Goal: Information Seeking & Learning: Learn about a topic

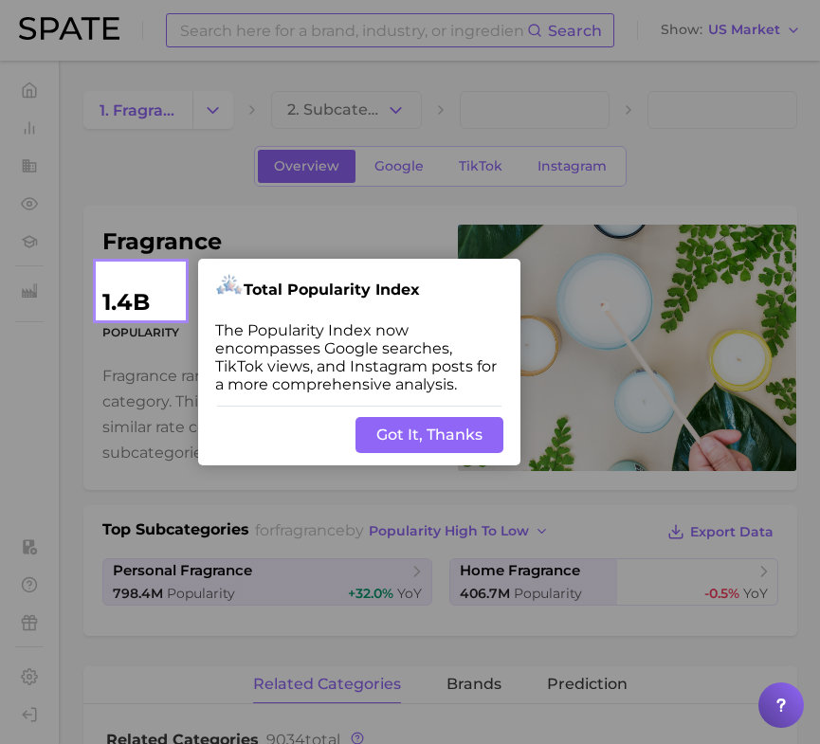
click at [418, 433] on button "Got It, Thanks" at bounding box center [429, 435] width 148 height 36
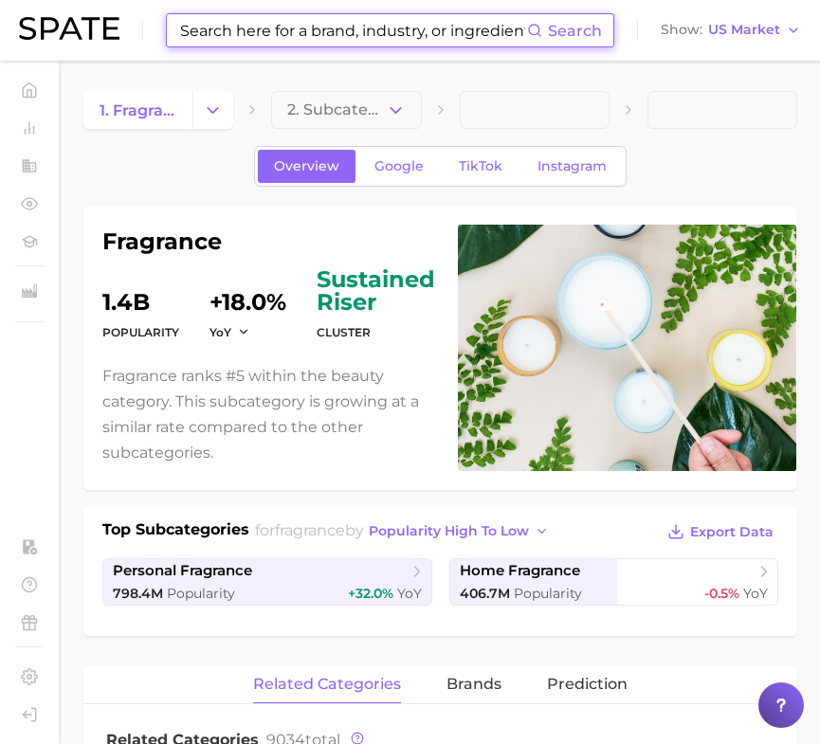
click at [337, 40] on input at bounding box center [352, 30] width 349 height 32
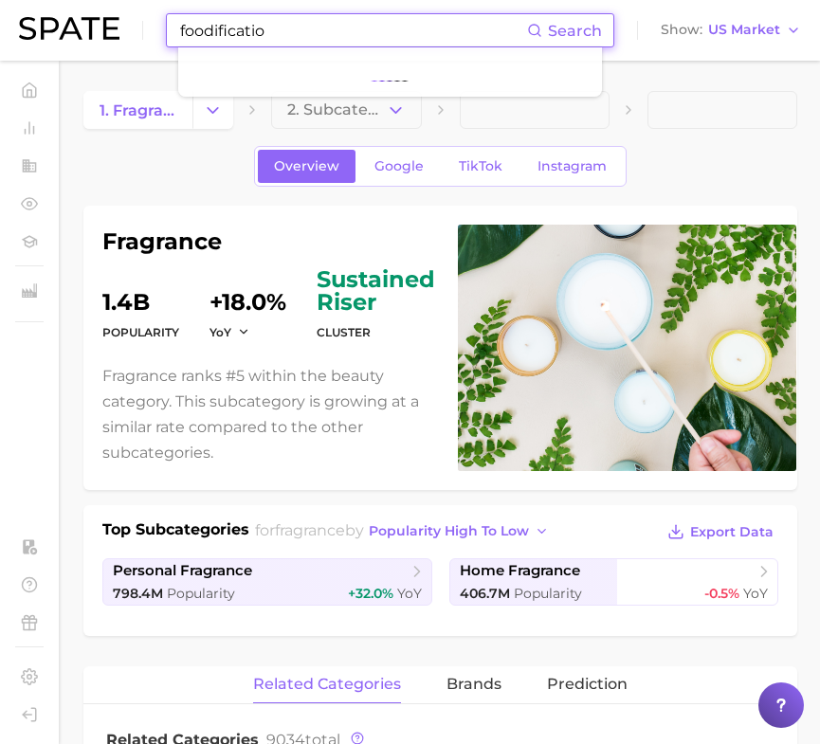
type input "foodification"
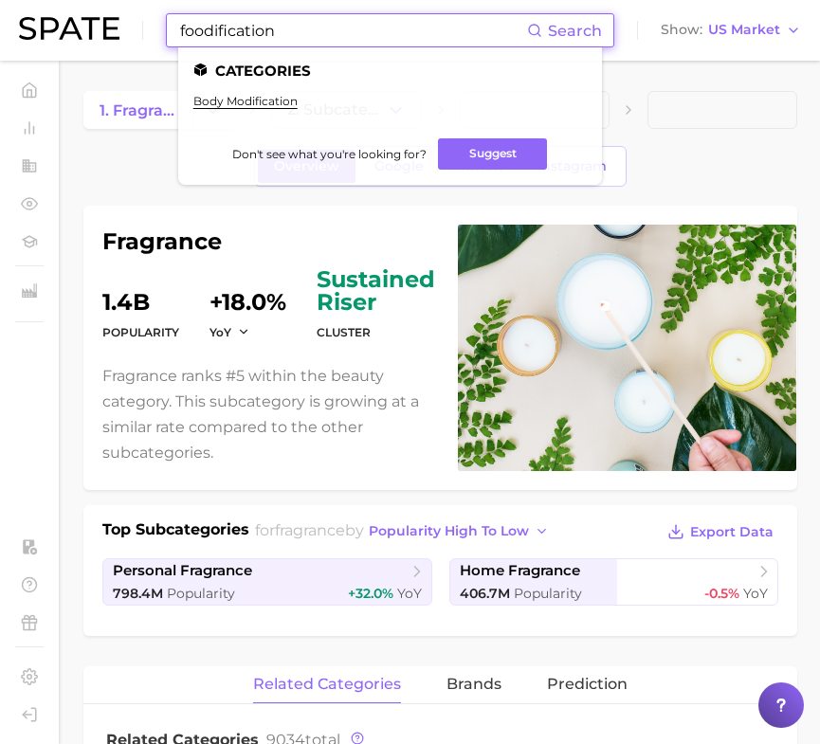
drag, startPoint x: 292, startPoint y: 30, endPoint x: 94, endPoint y: 38, distance: 198.2
click at [94, 38] on div "foodification Search Categories body modification Don't see what you're looking…" at bounding box center [410, 30] width 782 height 61
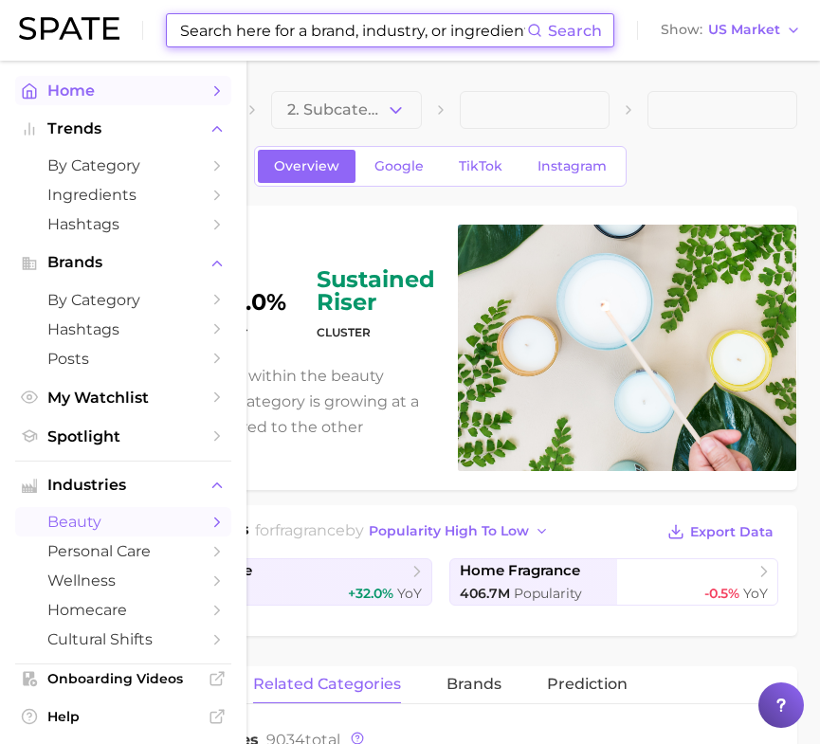
click at [23, 94] on icon "Sidebar" at bounding box center [29, 90] width 13 height 14
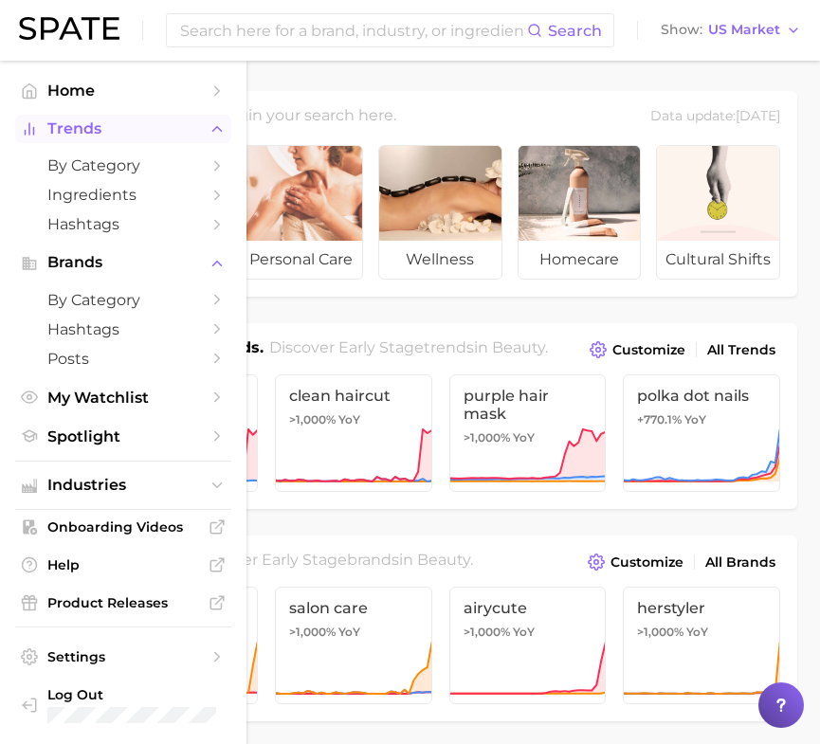
click at [127, 133] on span "Trends" at bounding box center [123, 128] width 152 height 17
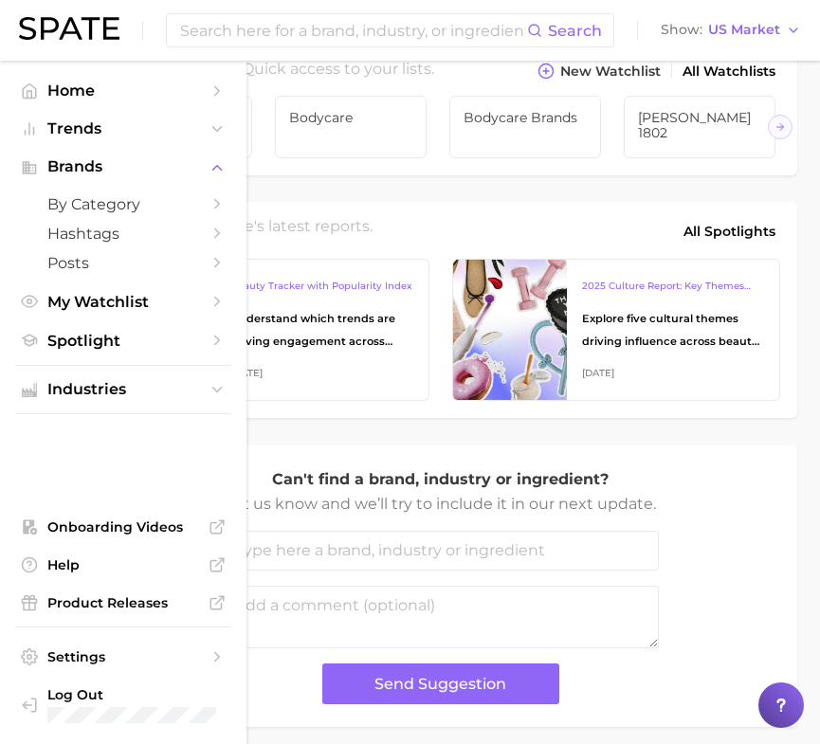
scroll to position [706, 0]
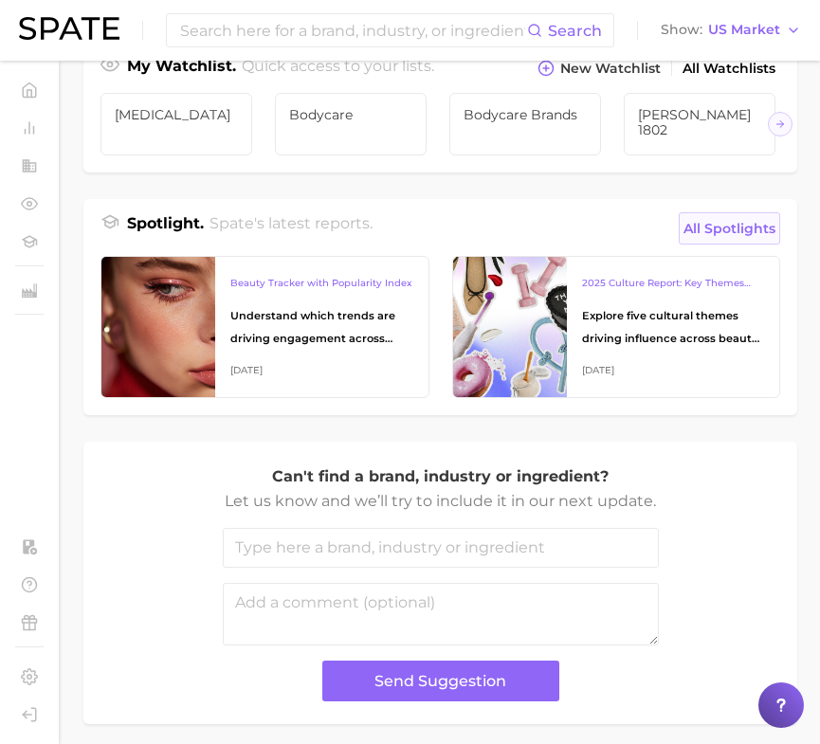
click at [719, 222] on span "All Spotlights" at bounding box center [729, 228] width 92 height 23
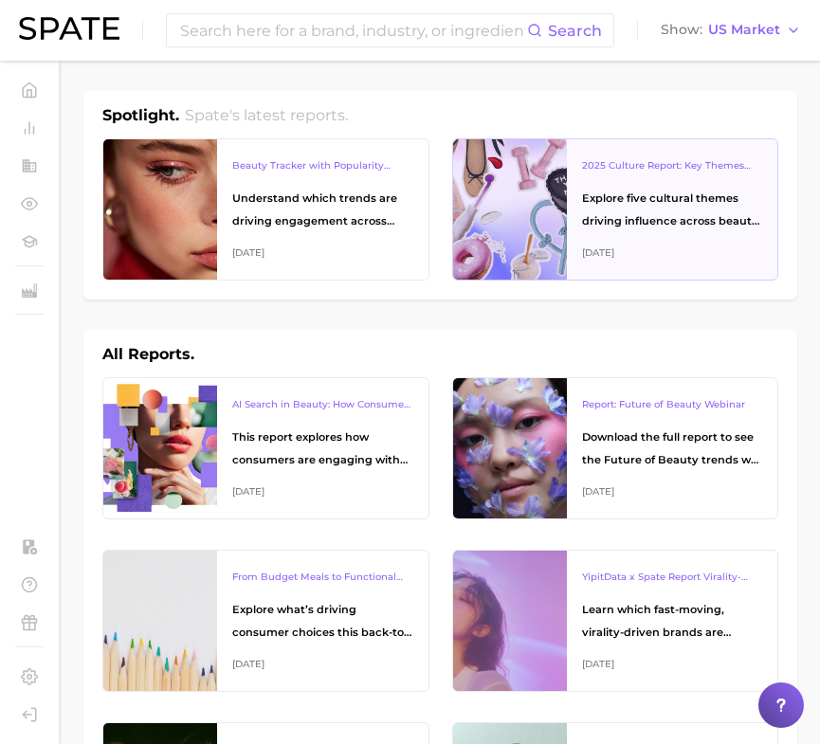
click at [674, 217] on div "Explore five cultural themes driving influence across beauty, food, and pop cul…" at bounding box center [672, 209] width 181 height 45
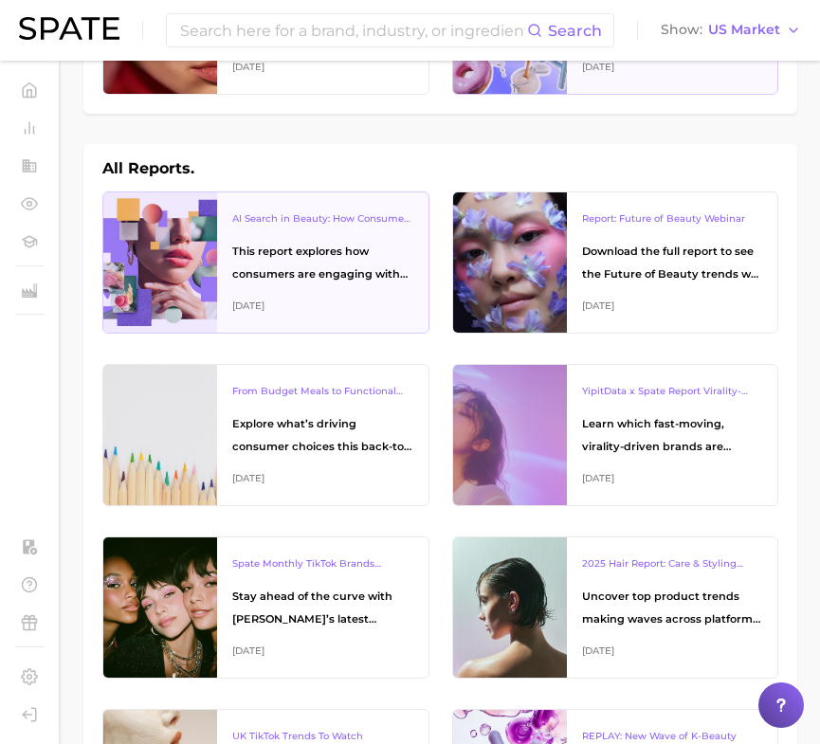
scroll to position [190, 0]
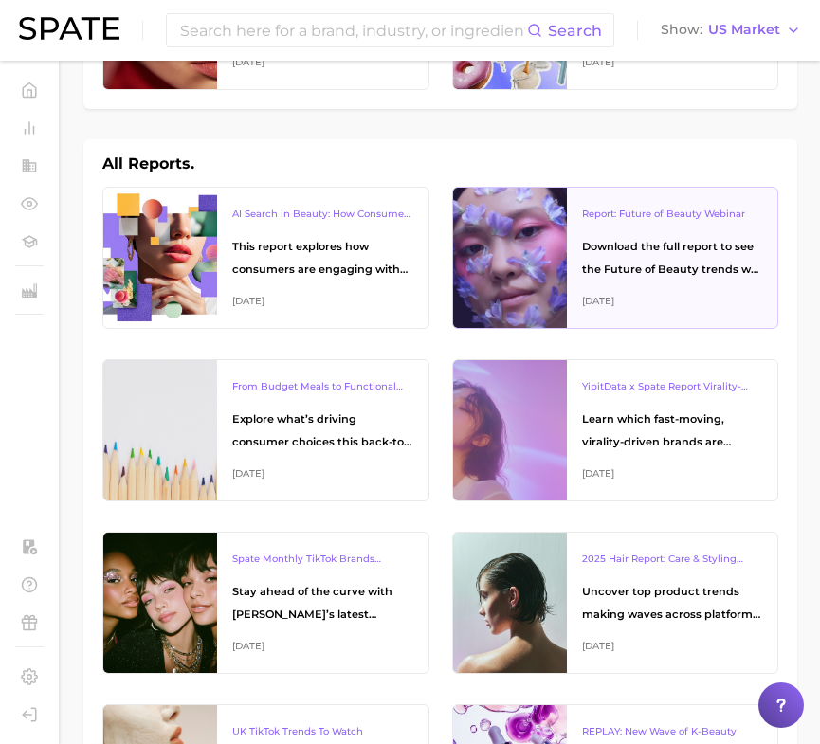
click at [580, 273] on div "Report: Future of Beauty Webinar Download the full report to see the Future of …" at bounding box center [672, 258] width 211 height 140
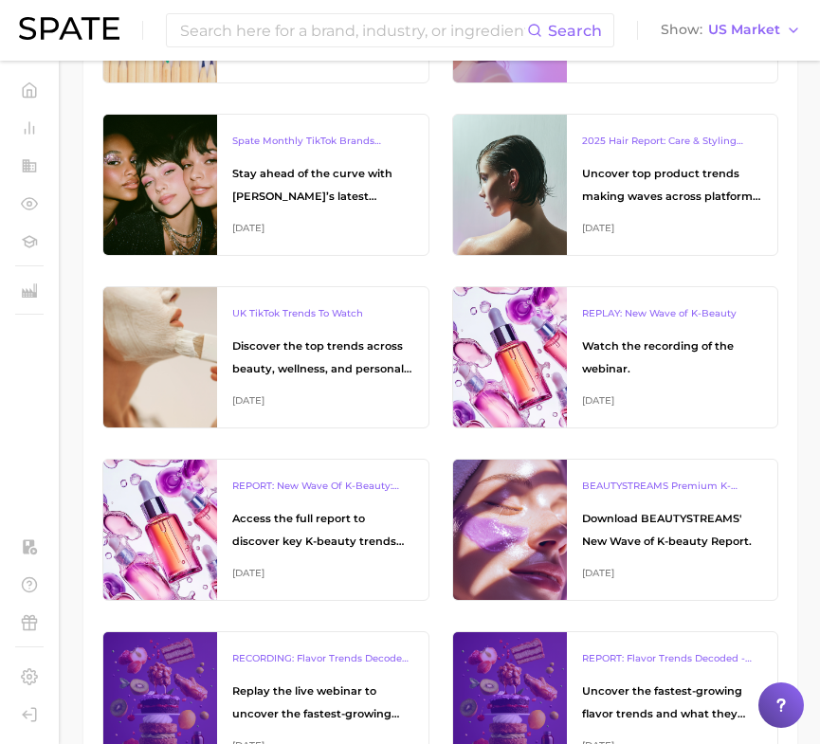
scroll to position [609, 0]
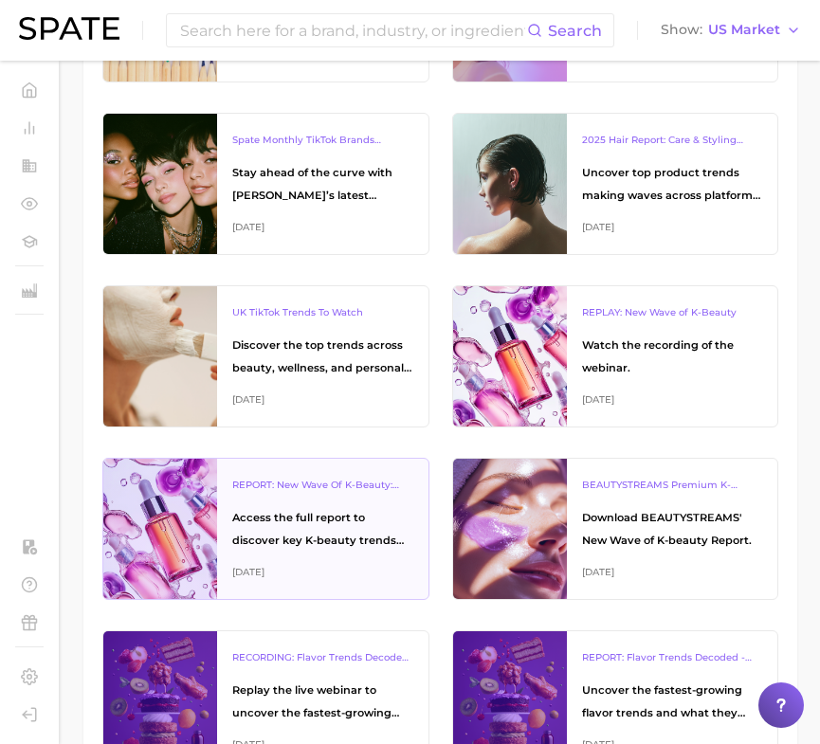
click at [374, 555] on div "REPORT: New Wave Of K-Beauty: [GEOGRAPHIC_DATA]’s Trending Innovations In Skinc…" at bounding box center [322, 529] width 211 height 140
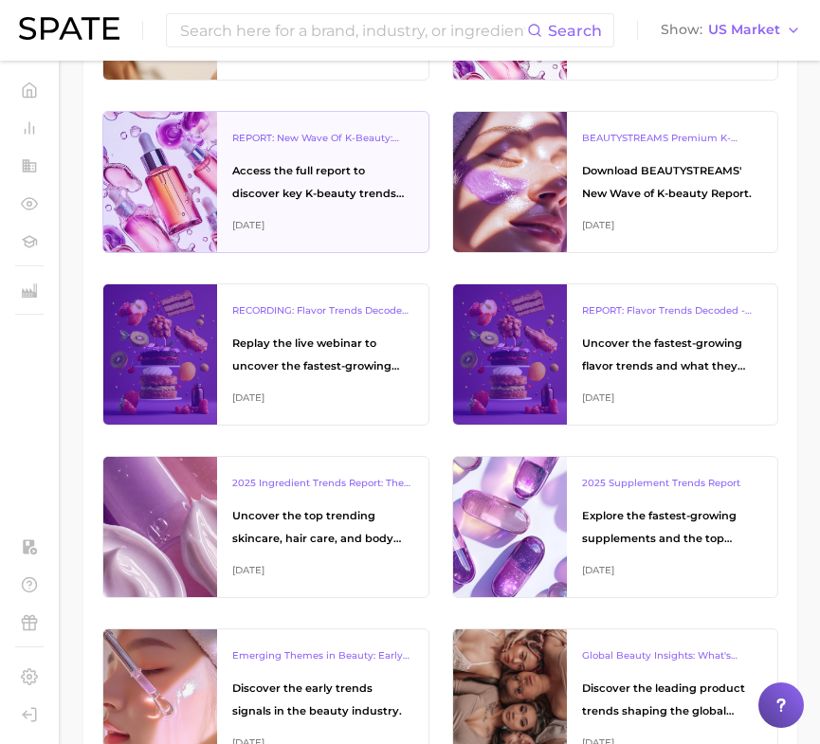
scroll to position [957, 0]
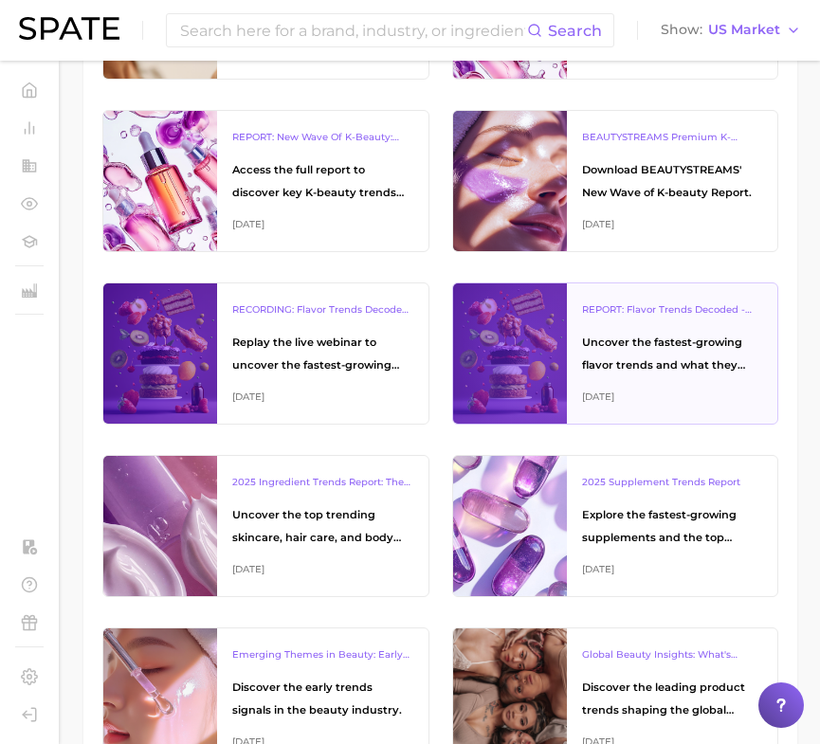
click at [584, 400] on div "[DATE]" at bounding box center [672, 397] width 181 height 23
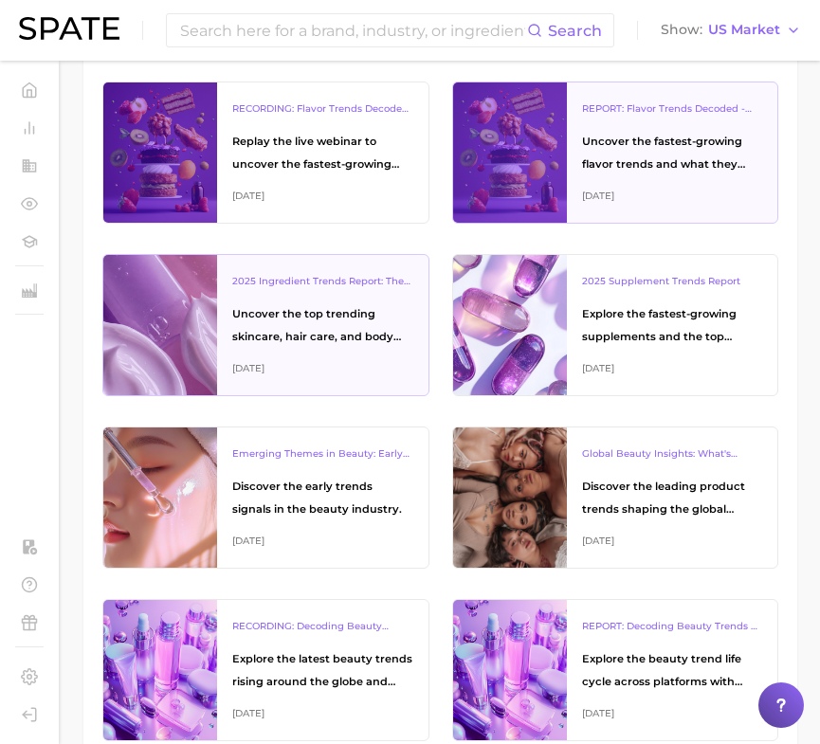
scroll to position [1171, 0]
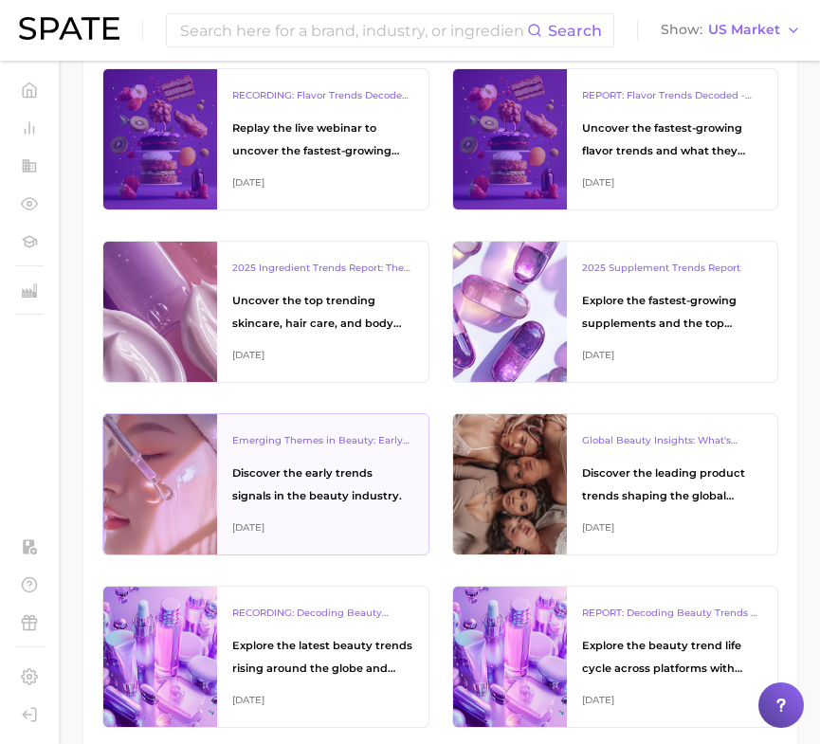
click at [357, 506] on div "Discover the early trends signals in the beauty industry." at bounding box center [322, 484] width 181 height 45
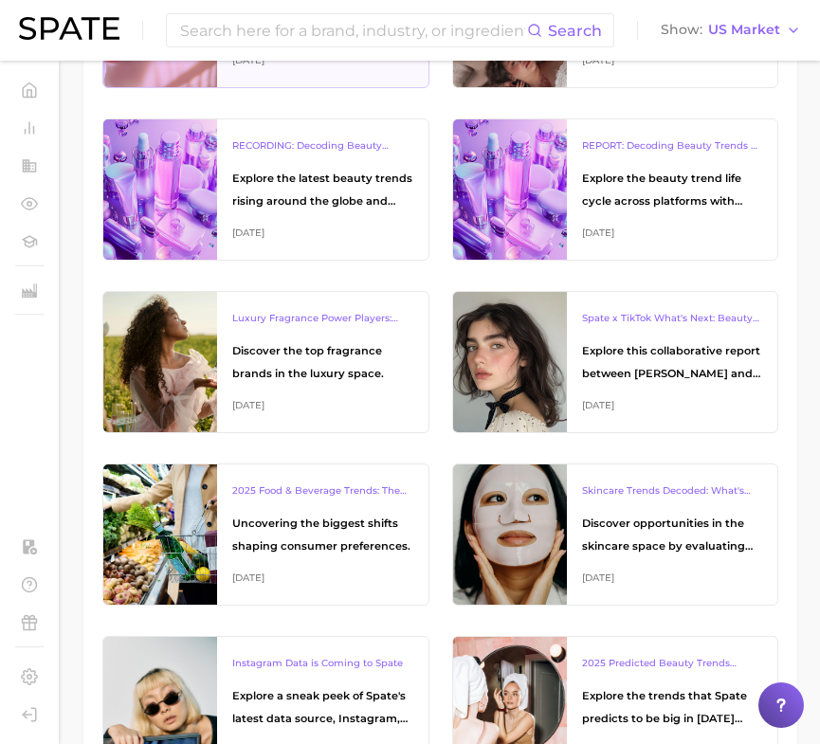
scroll to position [1648, 0]
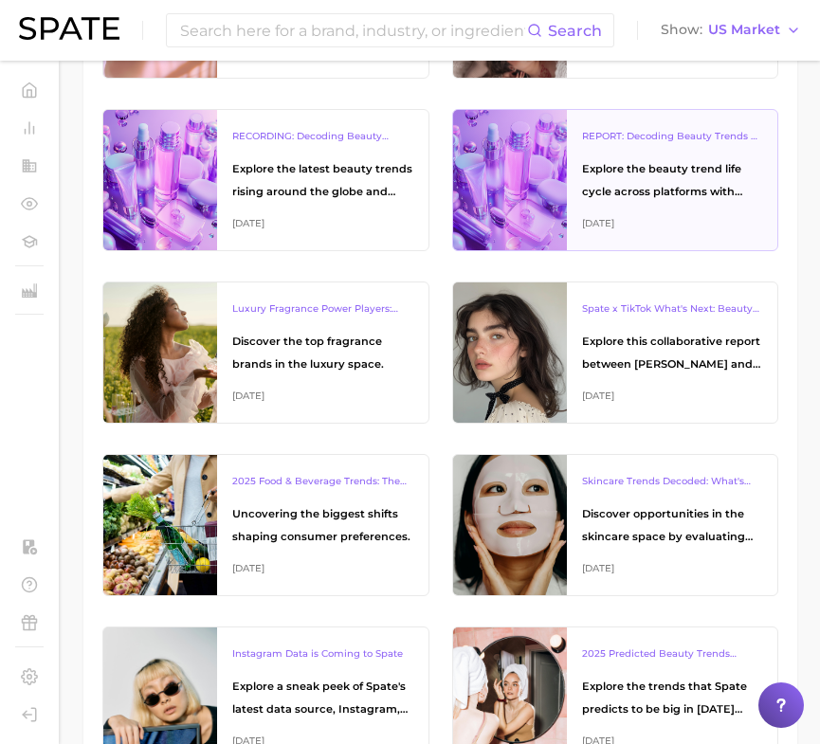
click at [707, 156] on div "REPORT: Decoding Beauty Trends & Platform Dynamics on Google, TikTok & Instagra…" at bounding box center [672, 180] width 211 height 140
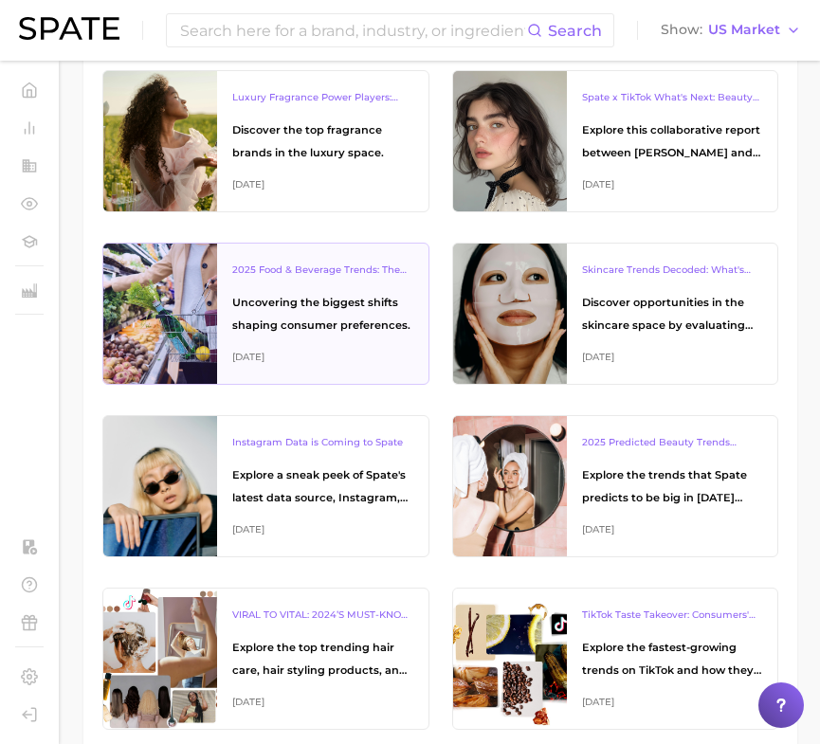
scroll to position [1861, 0]
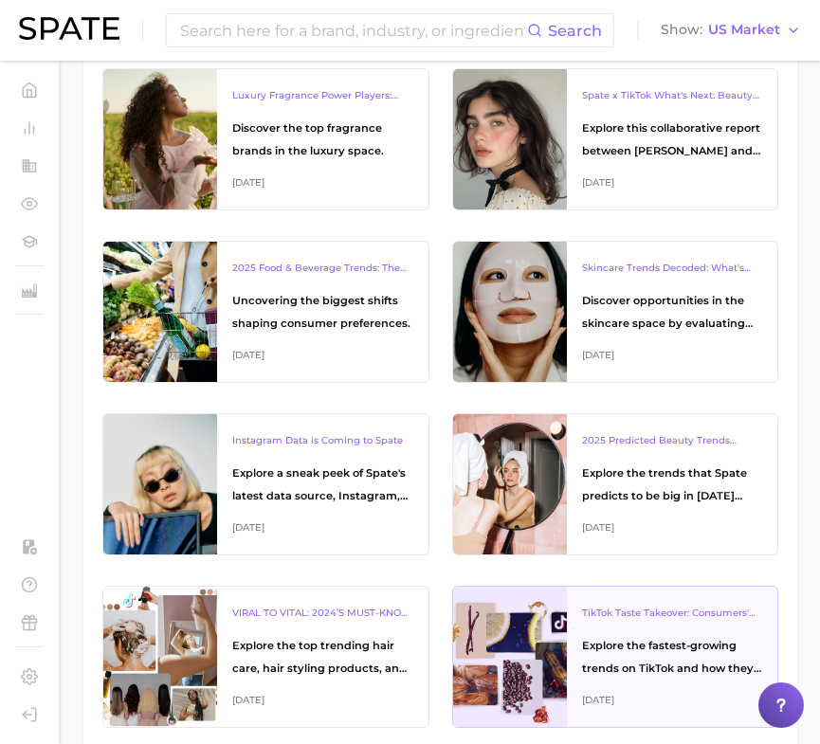
click at [586, 657] on div "Explore the fastest-growing trends on TikTok and how they reveal consumers' gro…" at bounding box center [672, 656] width 181 height 45
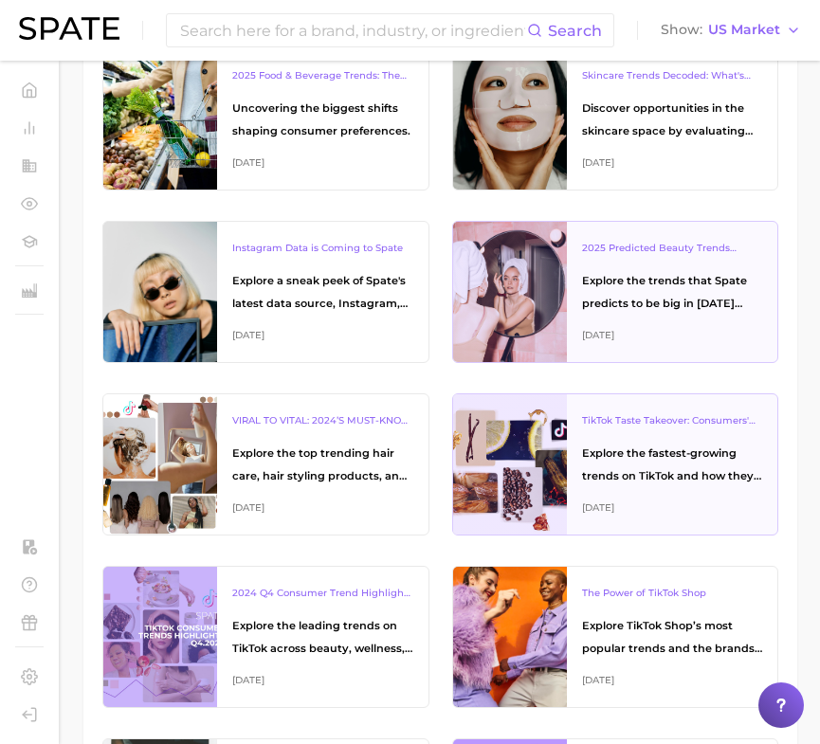
scroll to position [2056, 0]
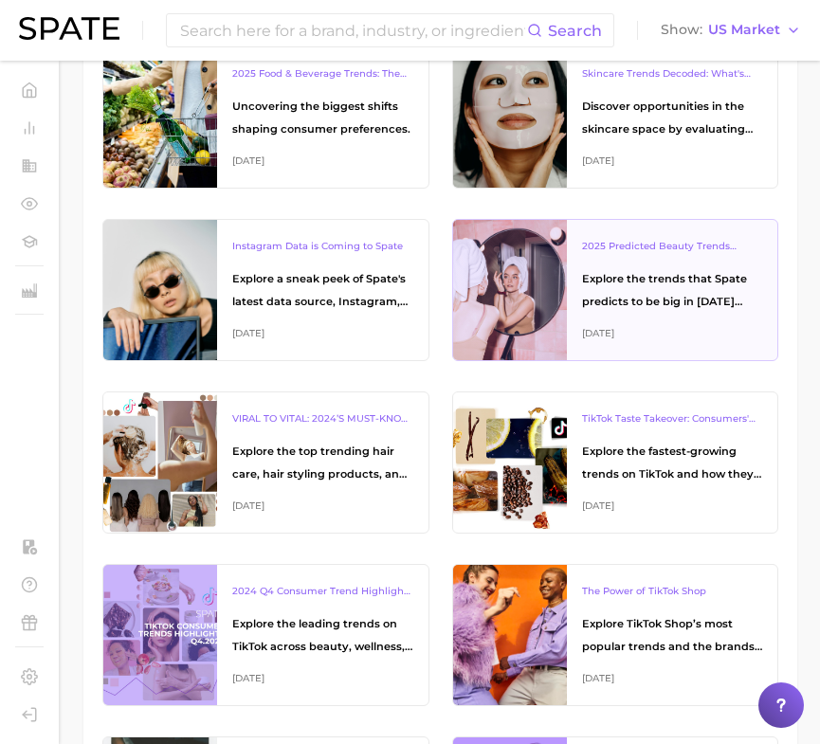
click at [682, 281] on div "Explore the trends that Spate predicts to be big in [DATE] across the skin, hai…" at bounding box center [672, 289] width 181 height 45
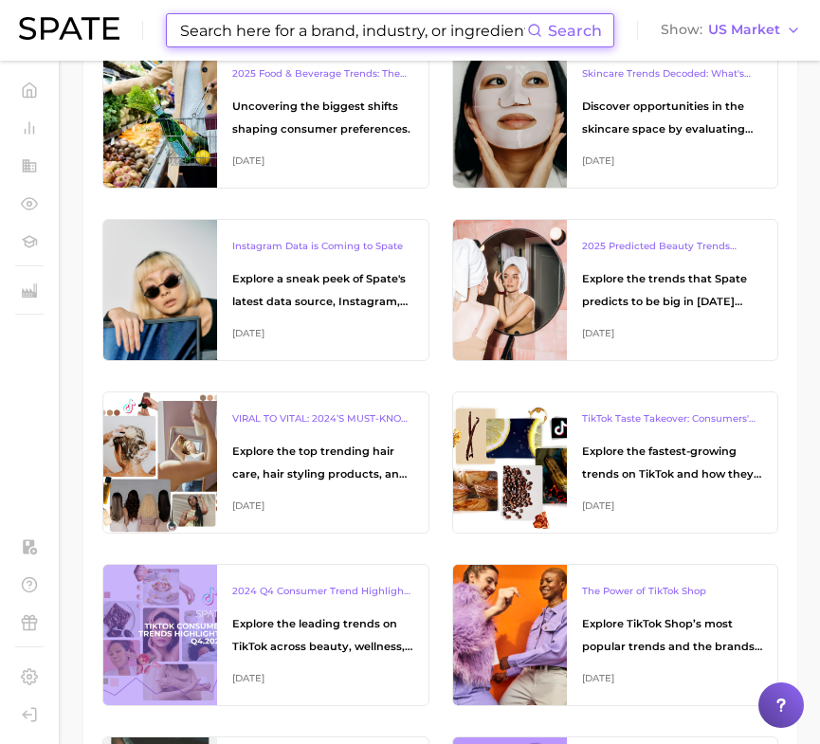
click at [390, 30] on input at bounding box center [352, 30] width 349 height 32
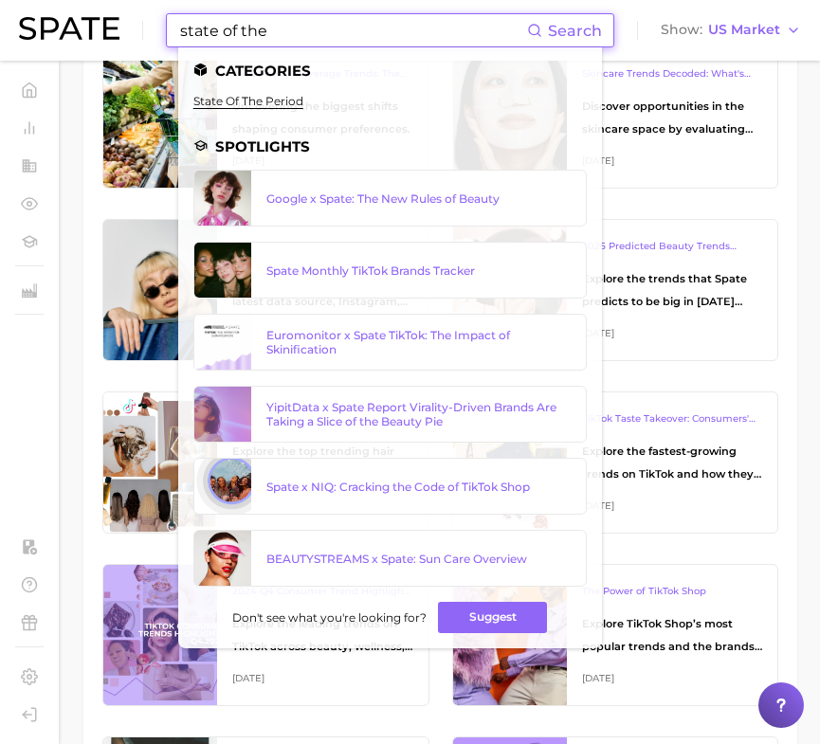
type input "state of the"
drag, startPoint x: 323, startPoint y: 34, endPoint x: 110, endPoint y: 20, distance: 213.7
click at [110, 20] on div "state of the Search Categories state of the period Spotlights Google x Spate: T…" at bounding box center [410, 30] width 782 height 61
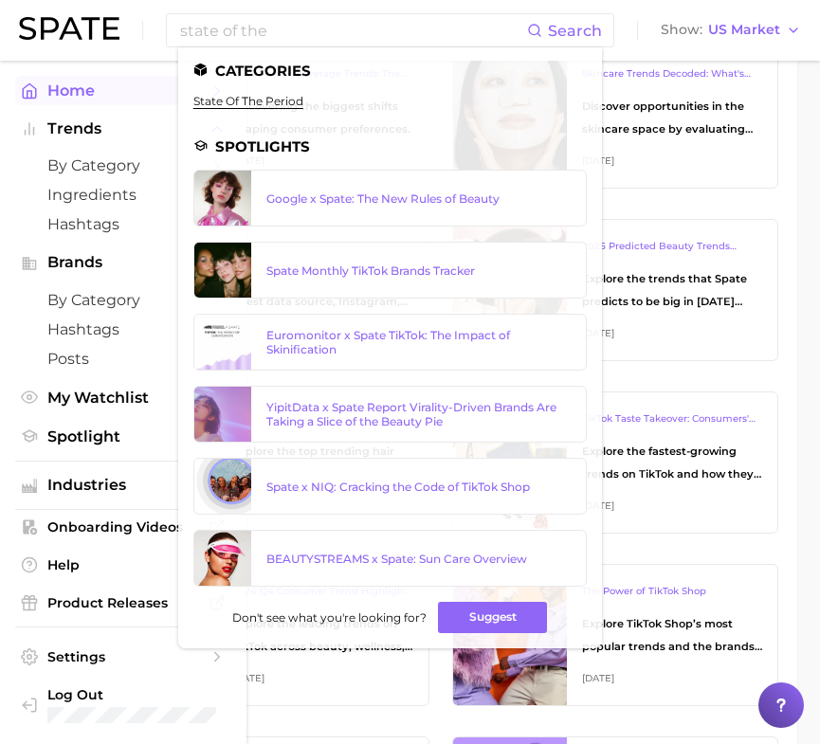
click at [66, 86] on span "Home" at bounding box center [123, 91] width 152 height 18
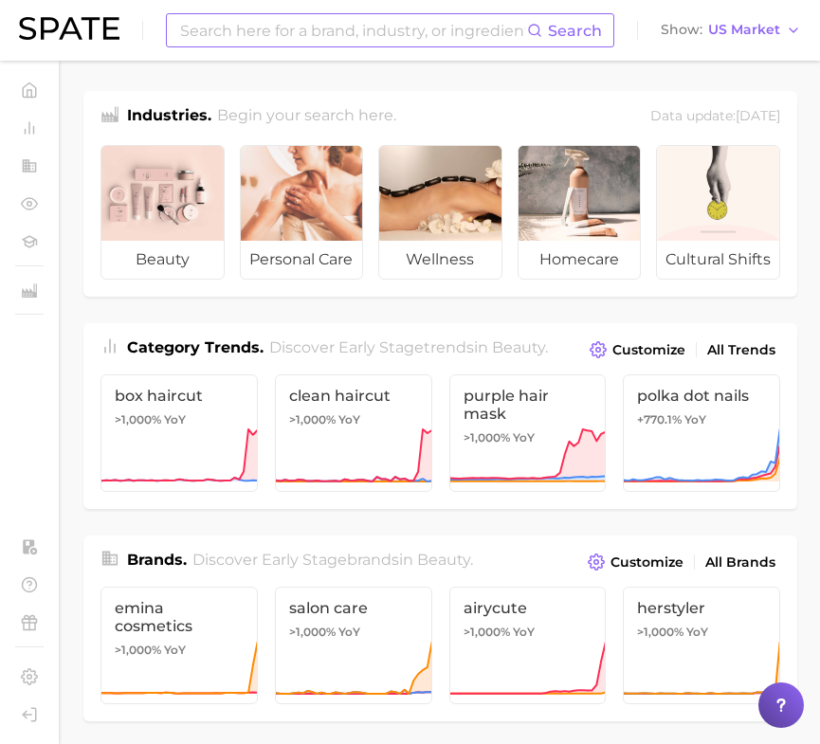
click at [223, 34] on input at bounding box center [352, 30] width 349 height 32
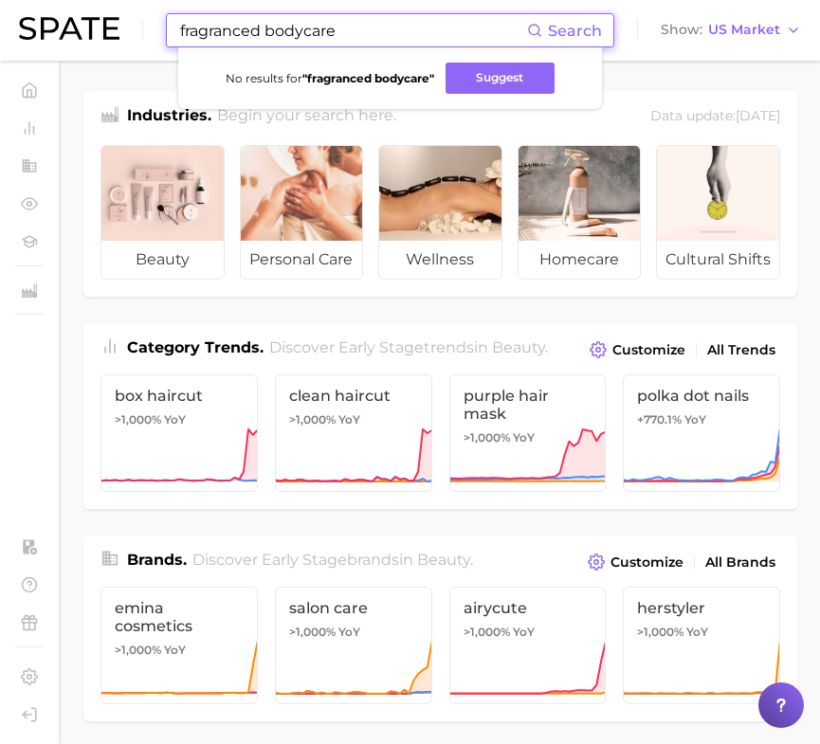
drag, startPoint x: 265, startPoint y: 28, endPoint x: 100, endPoint y: 28, distance: 164.9
click at [100, 28] on div "fragranced bodycare Search No results for " fragranced bodycare " Suggest Show …" at bounding box center [410, 30] width 782 height 61
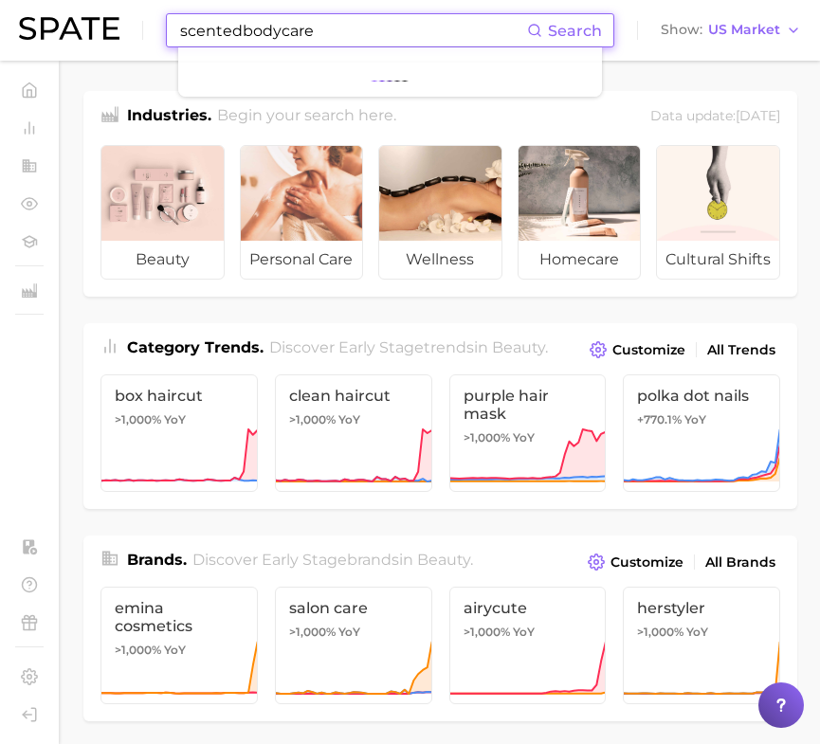
type input "scented bodycare"
drag, startPoint x: 357, startPoint y: 33, endPoint x: 27, endPoint y: 32, distance: 330.8
click at [27, 32] on div "scented bodycare Search No results for " scented bodycare " Suggest Show US Mar…" at bounding box center [410, 30] width 782 height 61
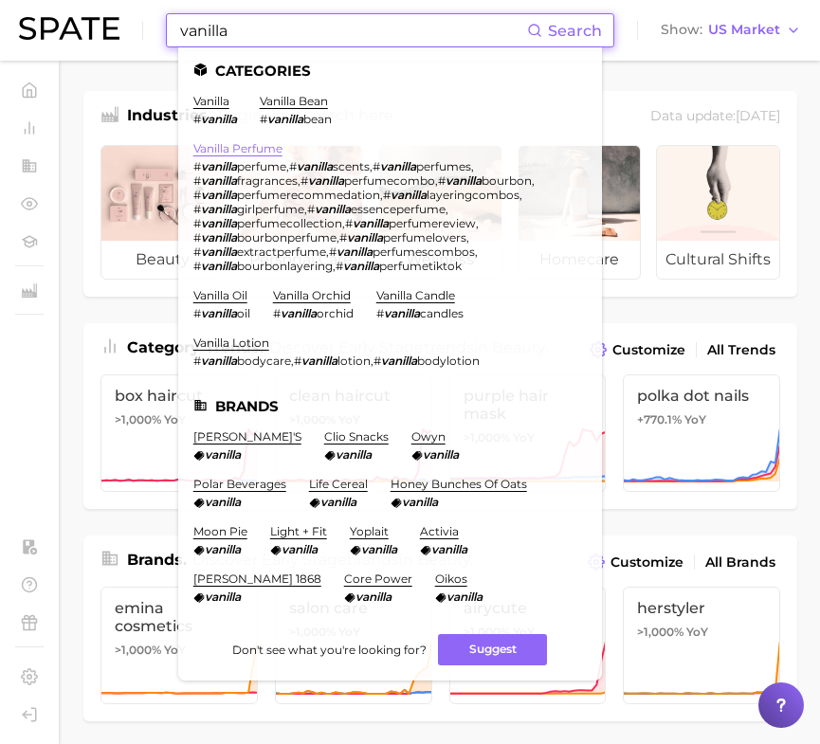
type input "vanilla"
click at [226, 144] on link "vanilla perfume" at bounding box center [237, 148] width 89 height 14
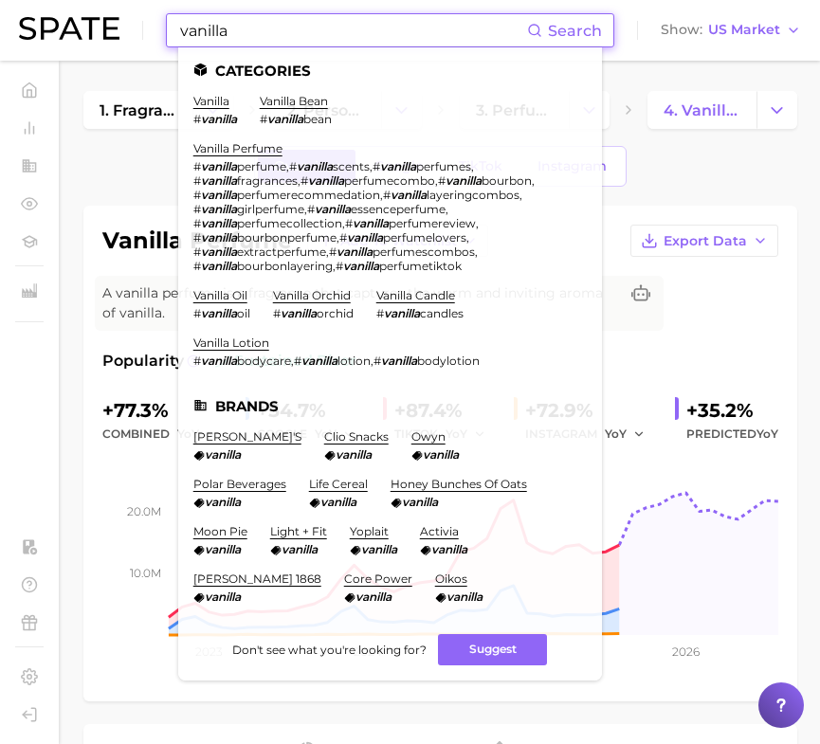
drag, startPoint x: 319, startPoint y: 29, endPoint x: 131, endPoint y: 27, distance: 188.6
click at [131, 27] on div "vanilla Search Categories vanilla # vanilla vanilla bean # vanilla bean vanilla…" at bounding box center [410, 30] width 782 height 61
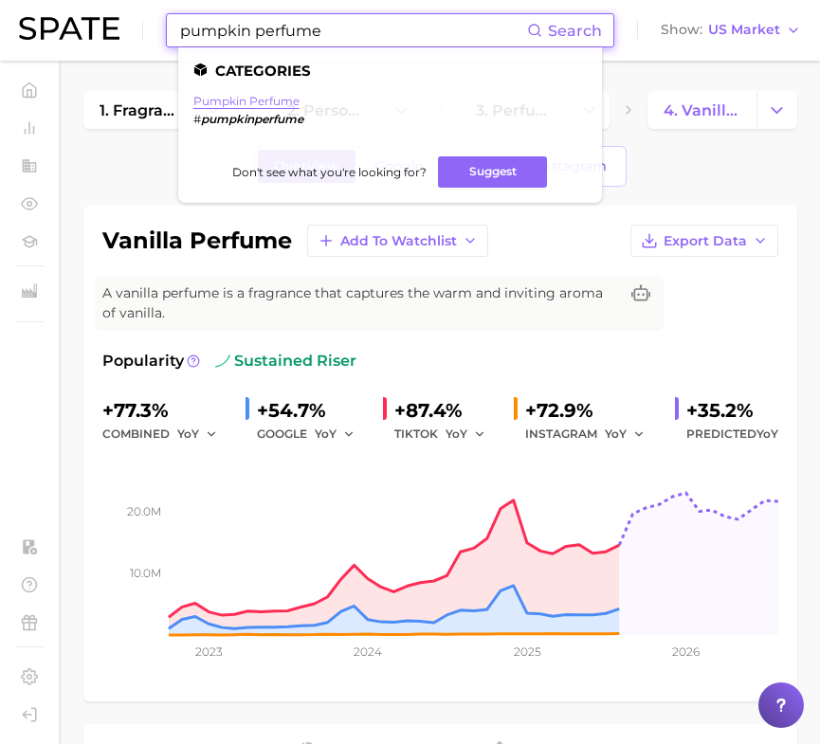
click at [227, 103] on link "pumpkin perfume" at bounding box center [246, 101] width 106 height 14
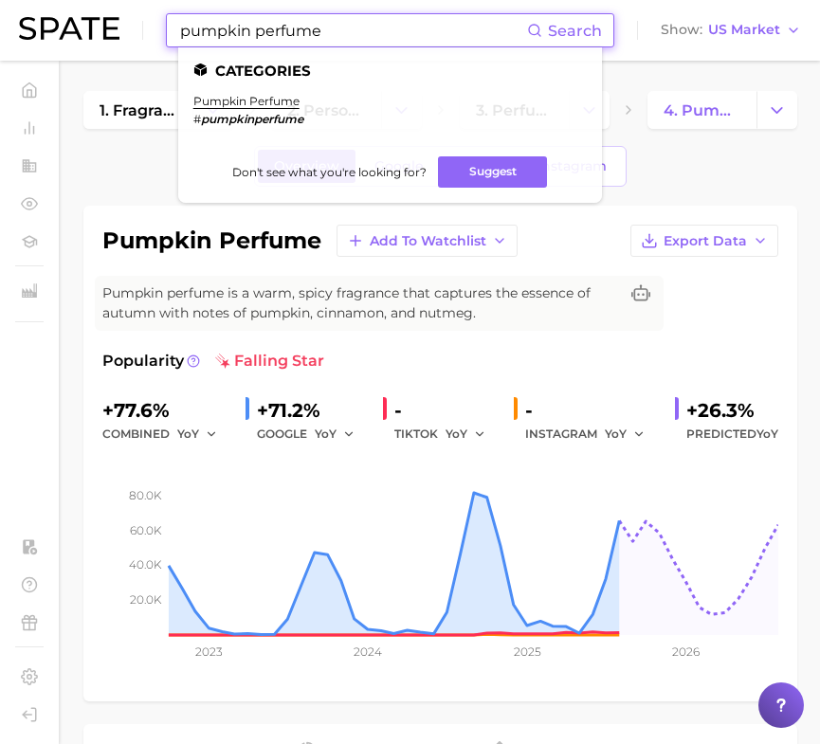
click at [328, 36] on input "pumpkin perfume" at bounding box center [352, 30] width 349 height 32
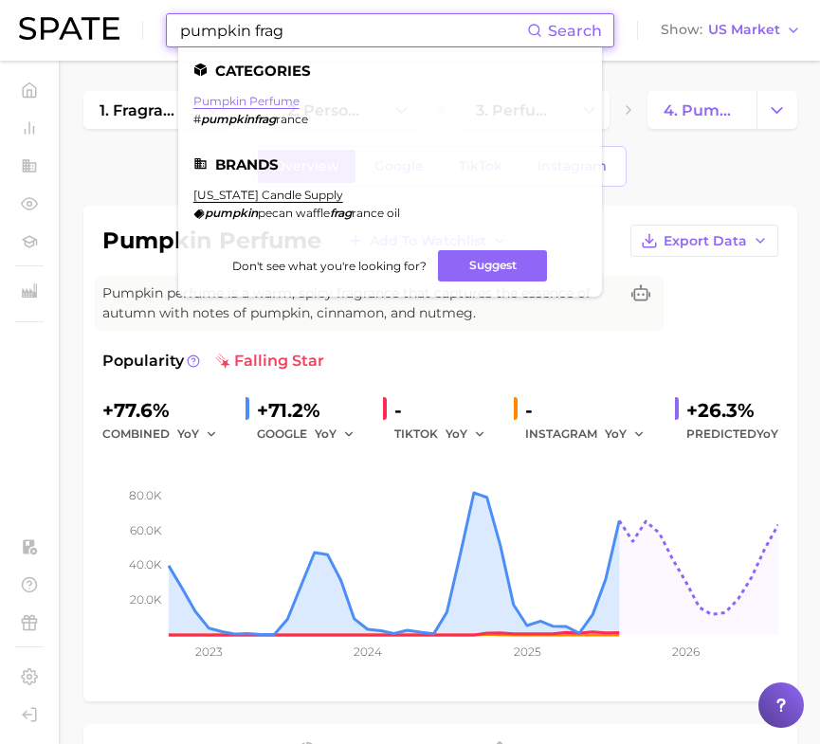
click at [285, 105] on link "pumpkin perfume" at bounding box center [246, 101] width 106 height 14
drag, startPoint x: 303, startPoint y: 34, endPoint x: 78, endPoint y: 32, distance: 225.6
click at [78, 32] on div "pumpkin frag Search Categories pumpkin perfume # pumpkinfrag rance Brands [US_S…" at bounding box center [410, 30] width 782 height 61
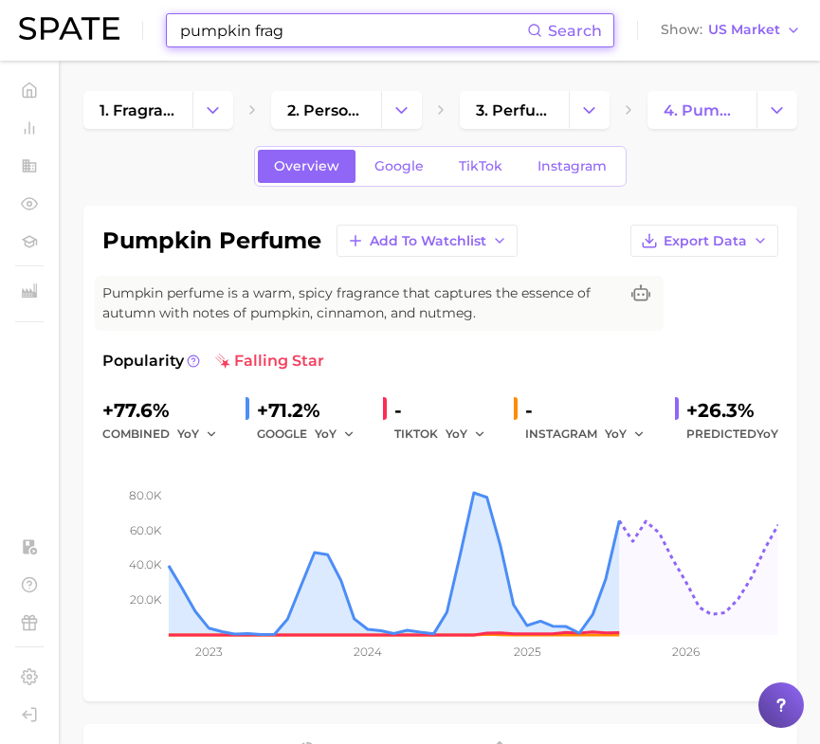
type input "c"
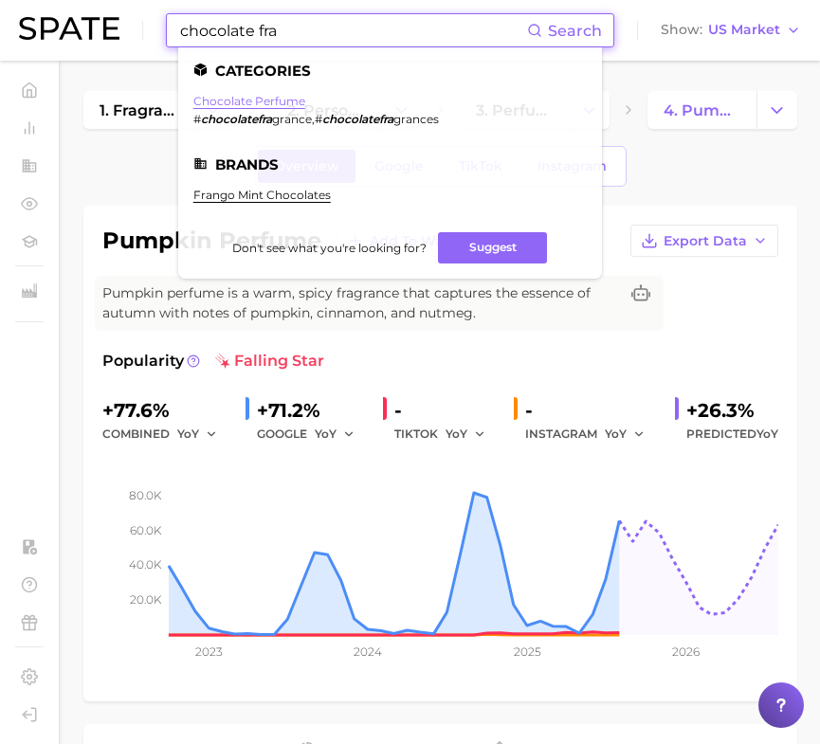
type input "chocolate fra"
click at [272, 102] on link "chocolate perfume" at bounding box center [249, 101] width 112 height 14
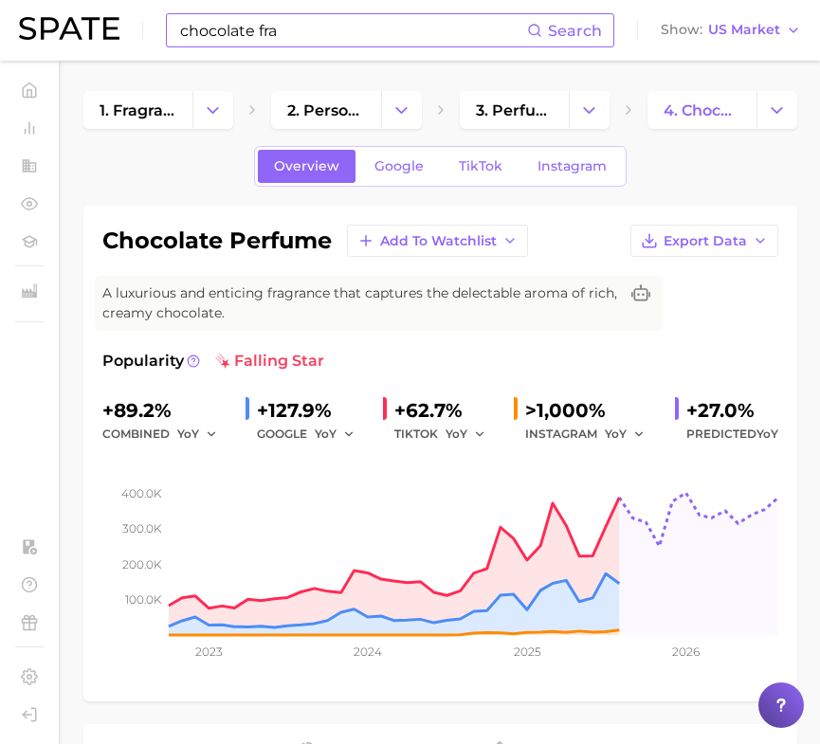
click at [550, 426] on div "INSTAGRAM YoY" at bounding box center [591, 434] width 133 height 23
click at [263, 45] on input "chocolate fra" at bounding box center [352, 30] width 349 height 32
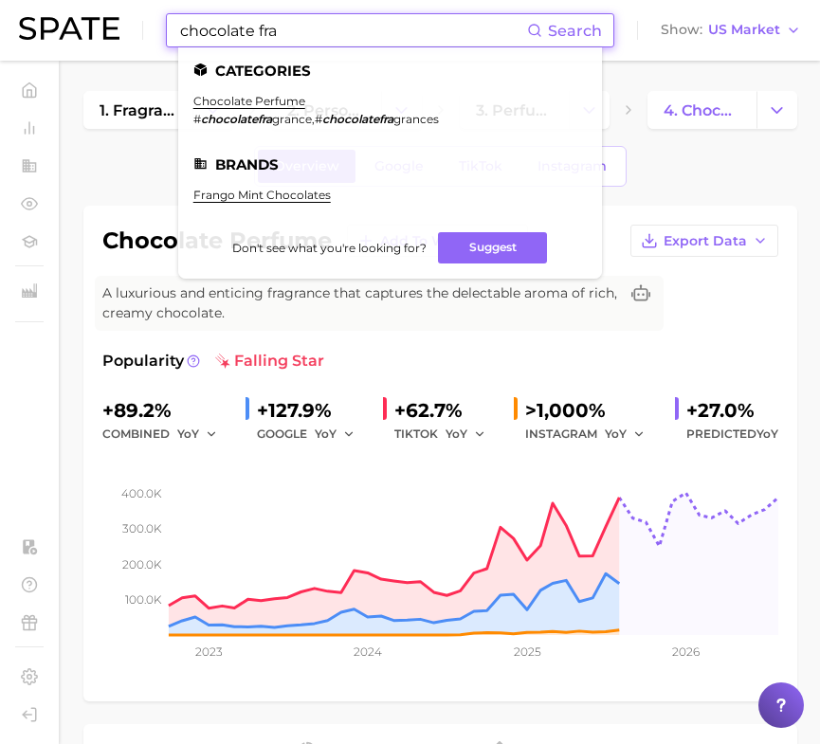
drag, startPoint x: 335, startPoint y: 38, endPoint x: 72, endPoint y: 37, distance: 262.5
click at [72, 37] on div "chocolate fra Search Categories chocolate perfume # chocolatefra grance , # cho…" at bounding box center [410, 30] width 782 height 61
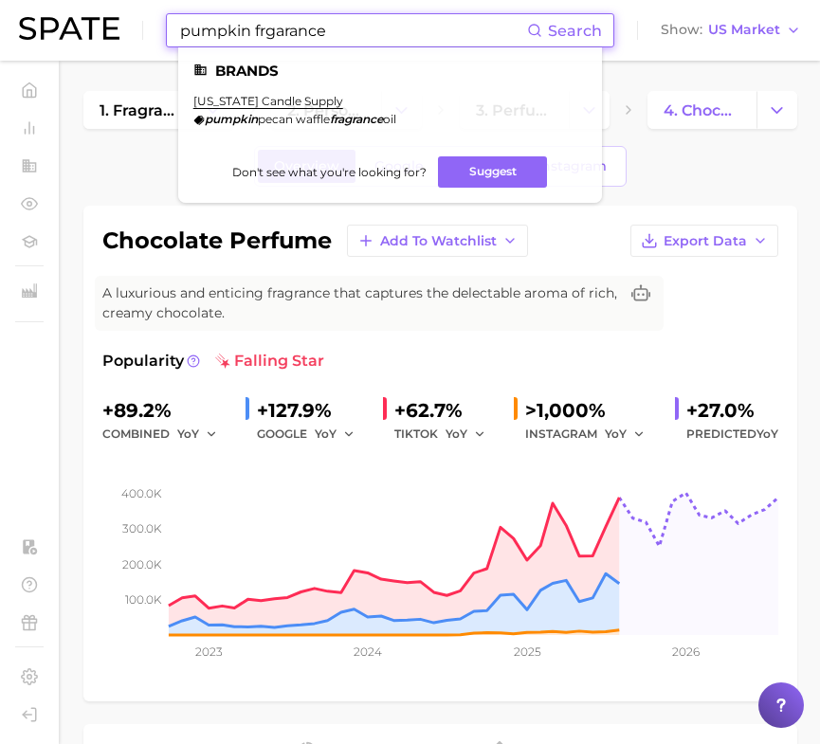
drag, startPoint x: 335, startPoint y: 36, endPoint x: 270, endPoint y: 34, distance: 64.5
click at [273, 34] on input "pumpkin frgarance" at bounding box center [352, 30] width 349 height 32
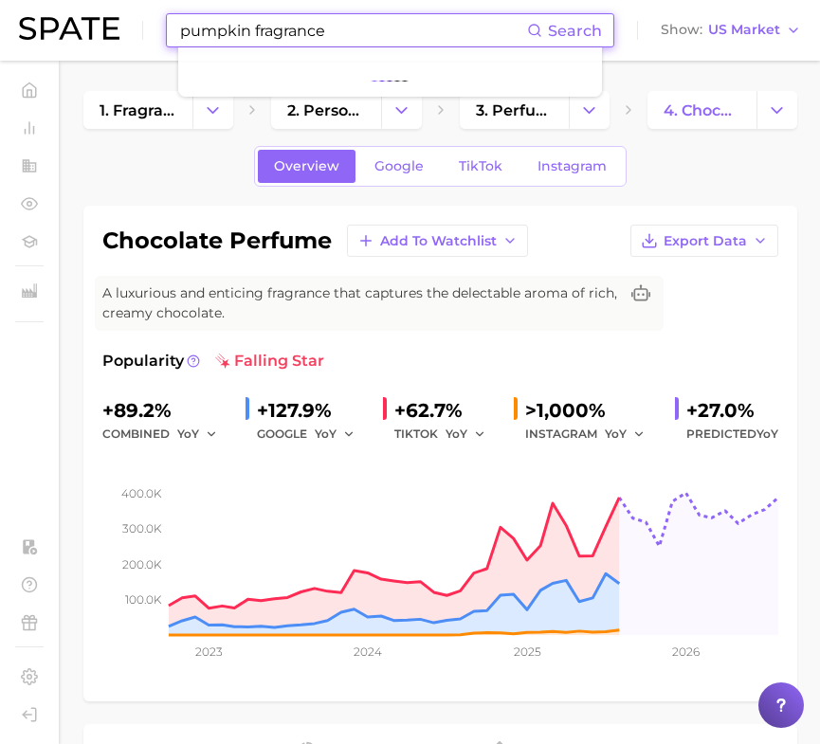
type input "pumpkin fragrance"
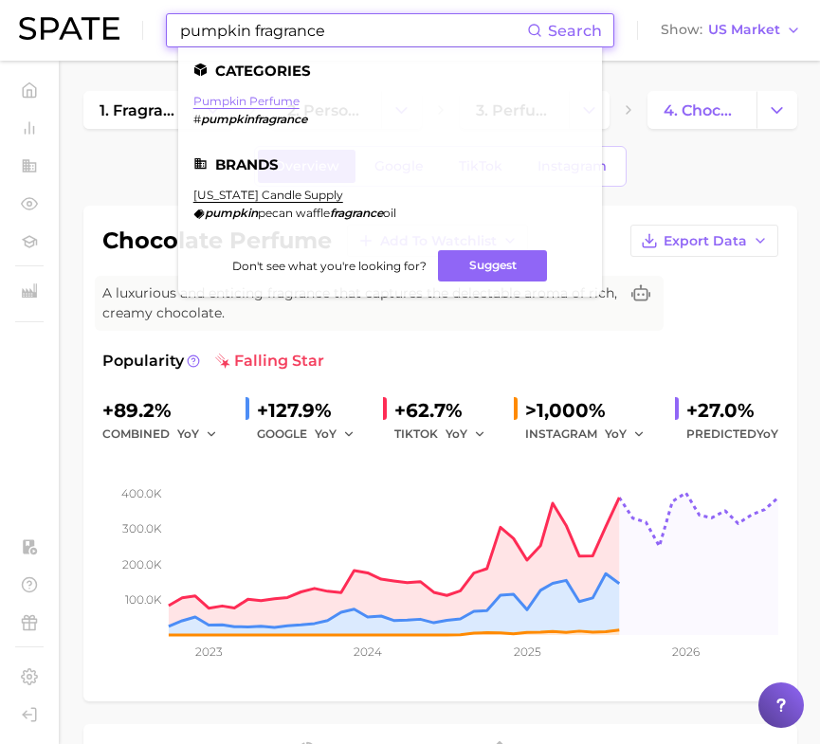
click at [259, 100] on link "pumpkin perfume" at bounding box center [246, 101] width 106 height 14
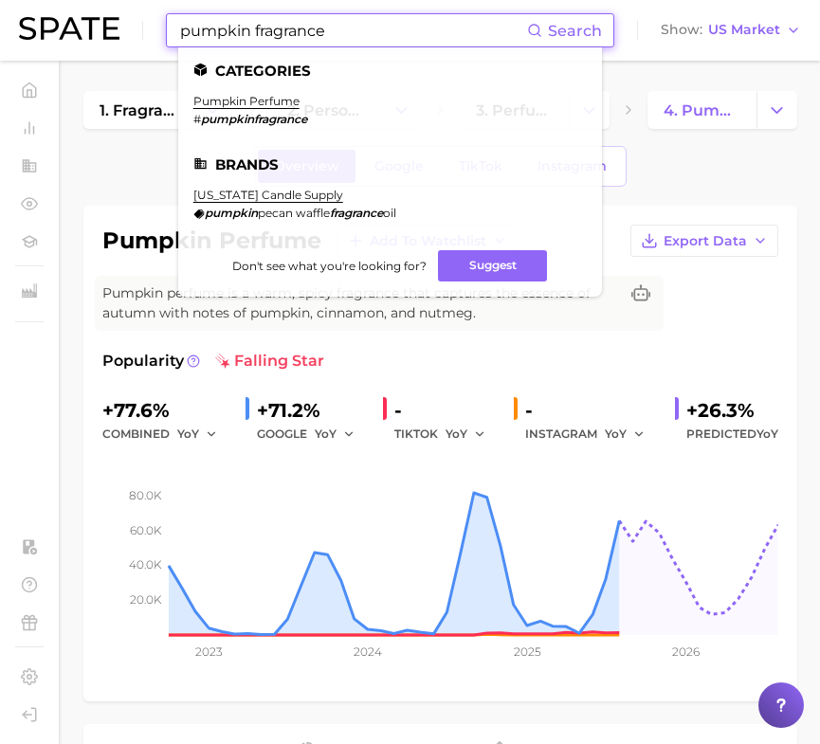
drag, startPoint x: 378, startPoint y: 32, endPoint x: 82, endPoint y: 22, distance: 296.8
click at [82, 22] on div "pumpkin fragrance Search Categories pumpkin perfume # pumpkinfragrance Brands […" at bounding box center [410, 30] width 782 height 61
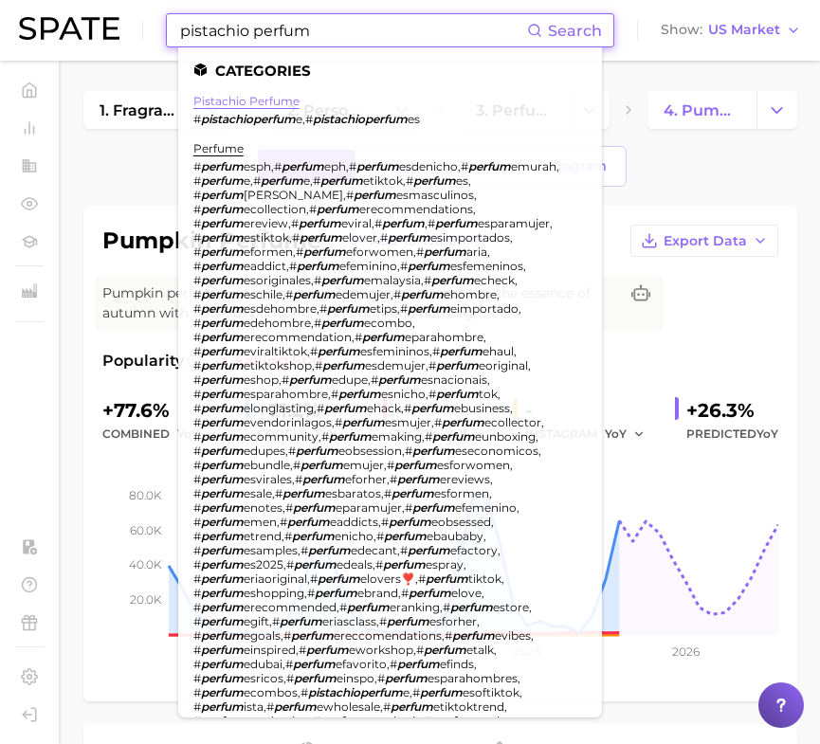
type input "pistachio perfum"
click at [273, 102] on link "pistachio perfume" at bounding box center [246, 101] width 106 height 14
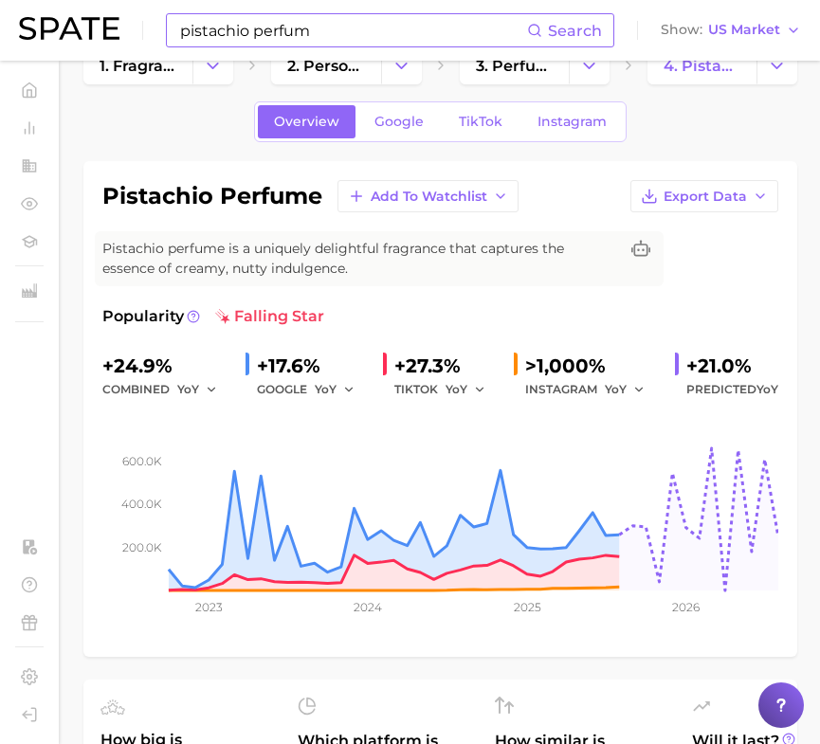
scroll to position [54, 0]
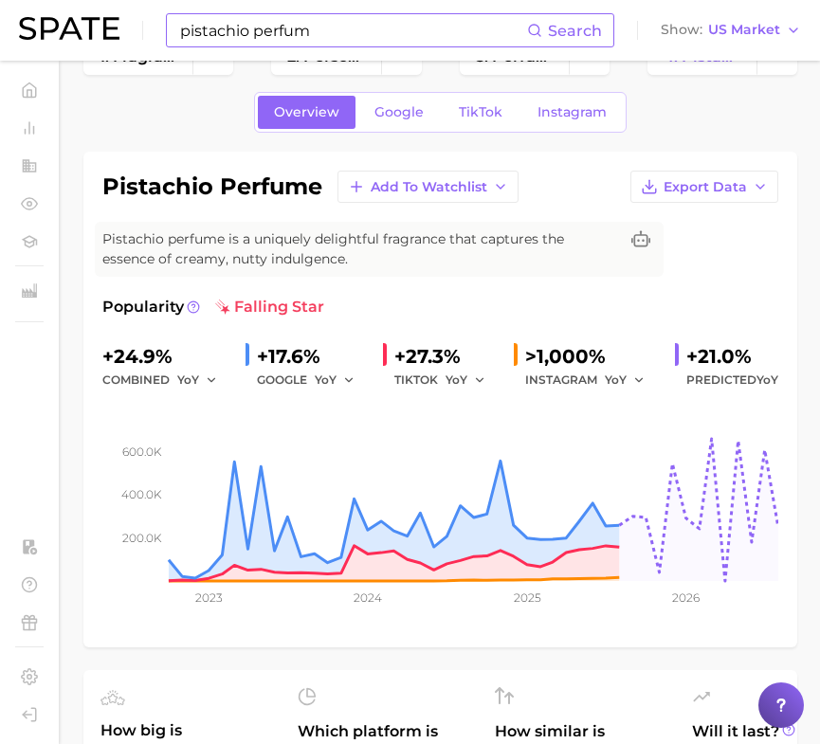
click at [585, 377] on div "INSTAGRAM YoY" at bounding box center [591, 380] width 133 height 23
click at [547, 348] on span ">1,000%" at bounding box center [565, 356] width 81 height 23
click at [517, 362] on div at bounding box center [519, 354] width 11 height 27
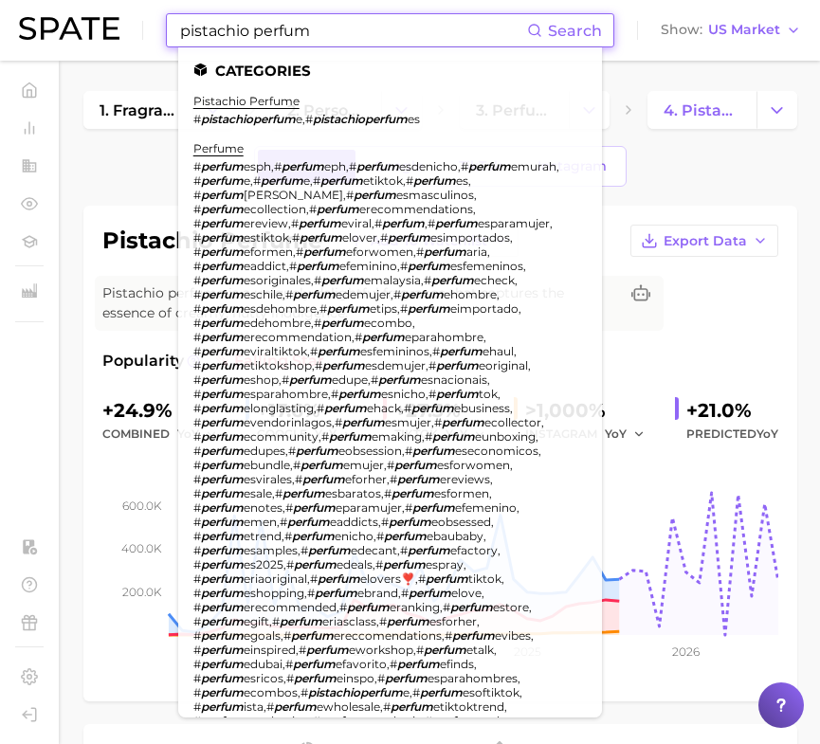
drag, startPoint x: 318, startPoint y: 31, endPoint x: 110, endPoint y: 35, distance: 208.5
click at [110, 36] on div "pistachio perfum Search Categories pistachio perfume # pistachioperfum e , # pi…" at bounding box center [410, 30] width 782 height 61
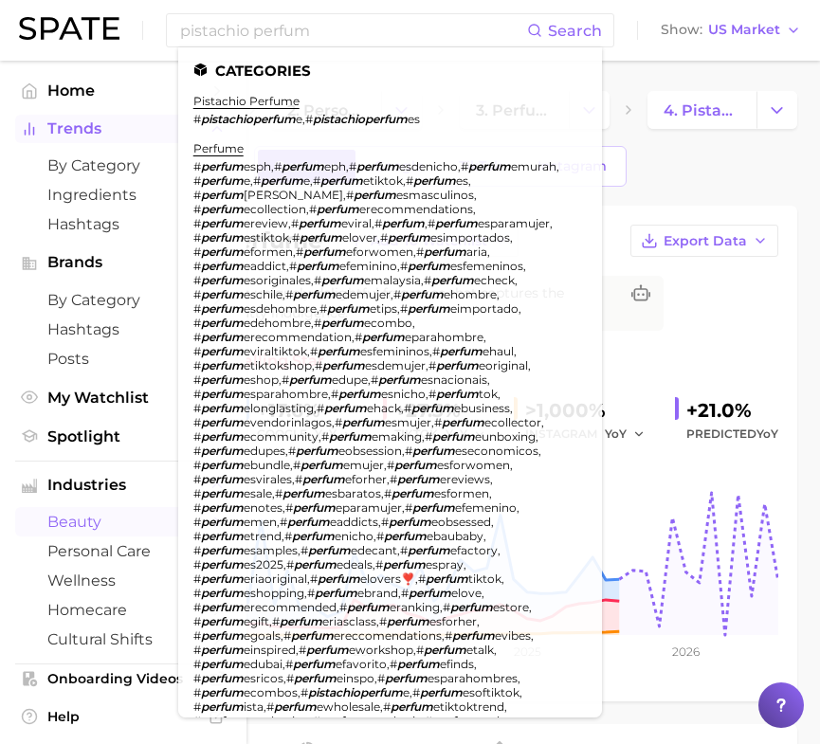
click at [91, 137] on span "Trends" at bounding box center [123, 128] width 152 height 17
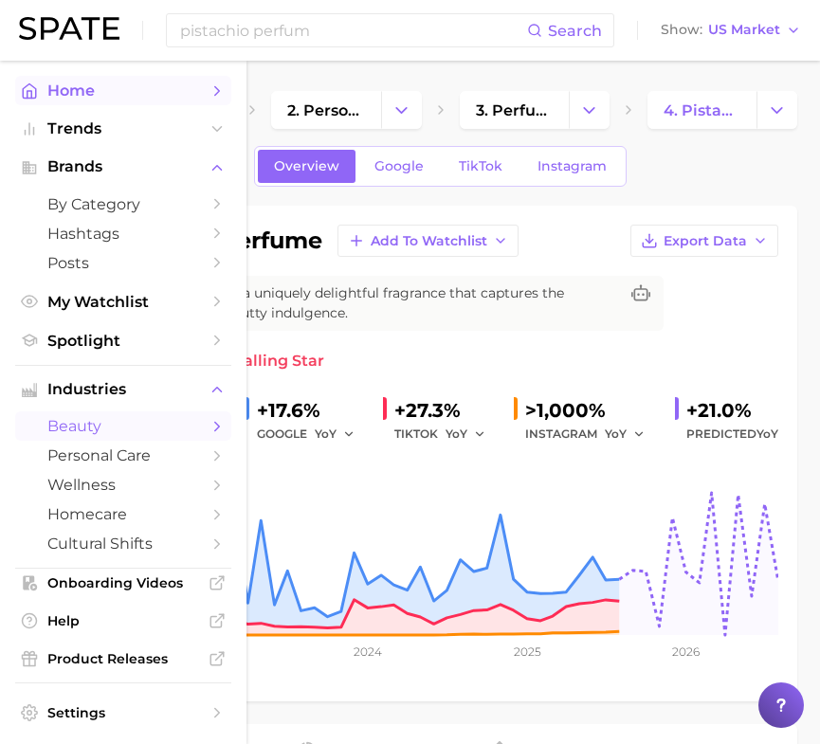
click at [109, 98] on span "Home" at bounding box center [123, 91] width 152 height 18
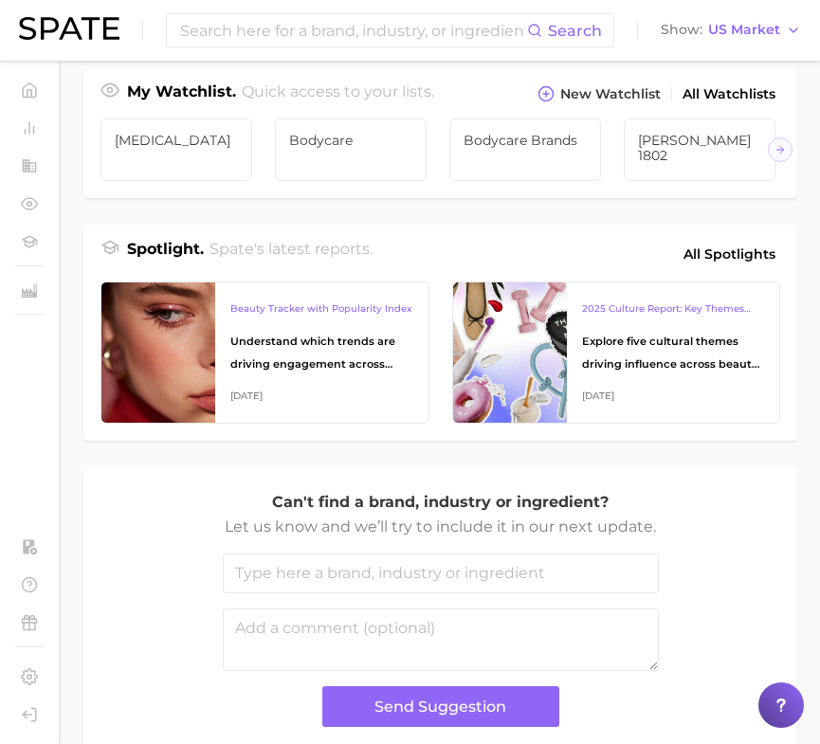
scroll to position [679, 0]
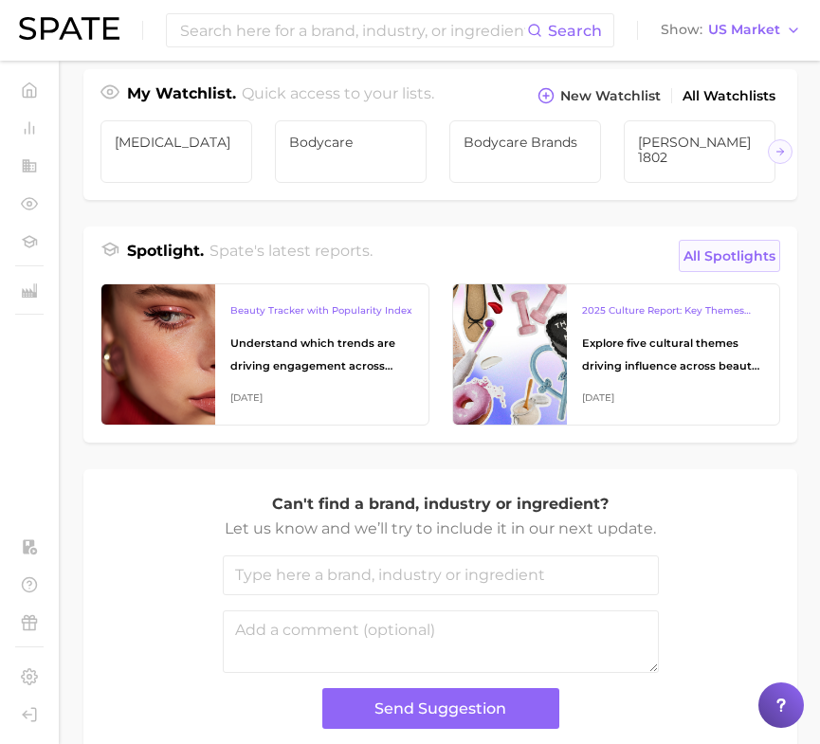
click at [723, 263] on span "All Spotlights" at bounding box center [729, 256] width 92 height 23
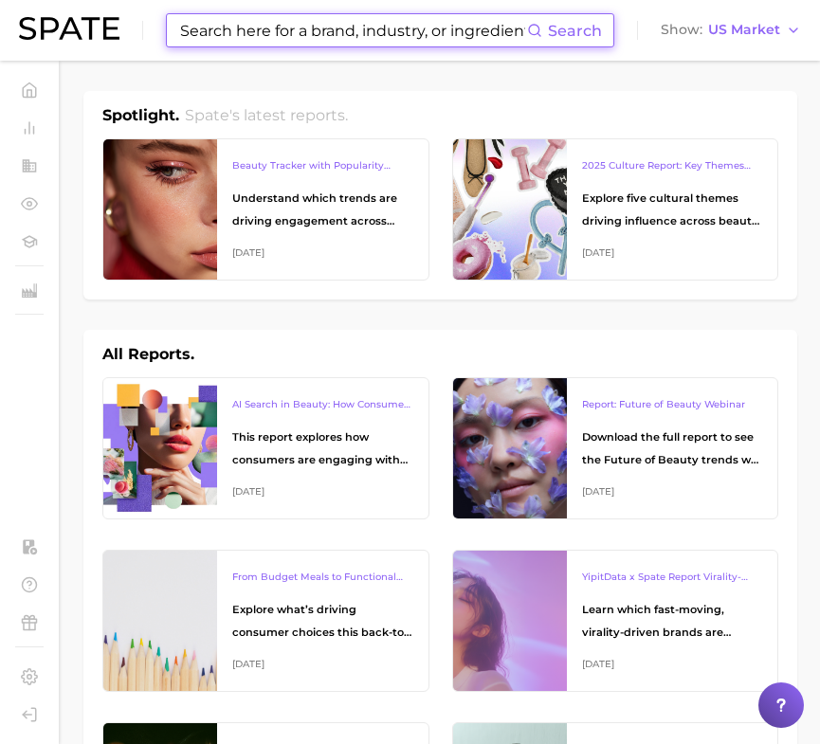
click at [444, 31] on input at bounding box center [352, 30] width 349 height 32
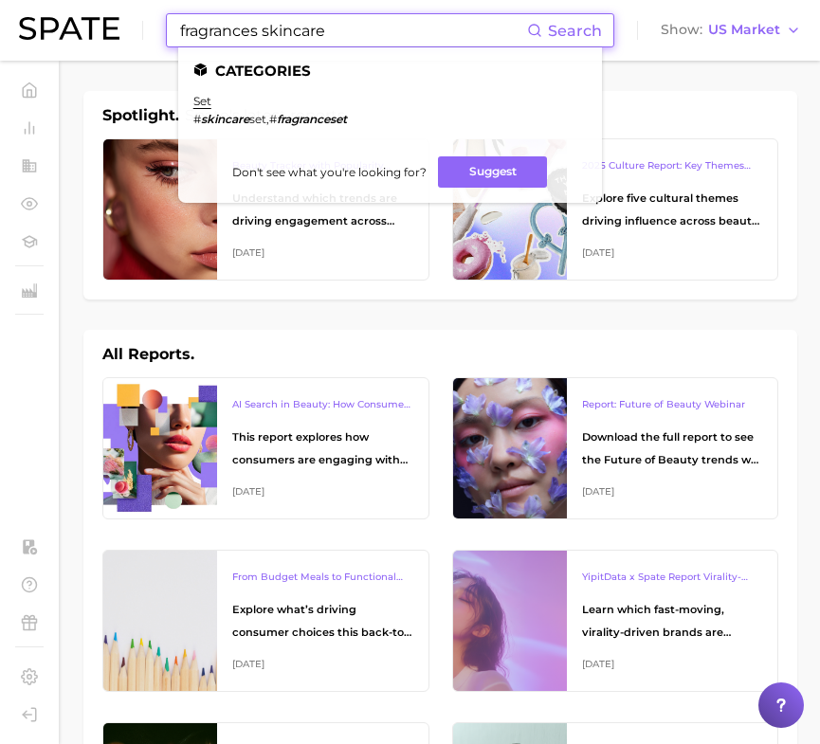
click at [256, 39] on input "fragrances skincare" at bounding box center [352, 30] width 349 height 32
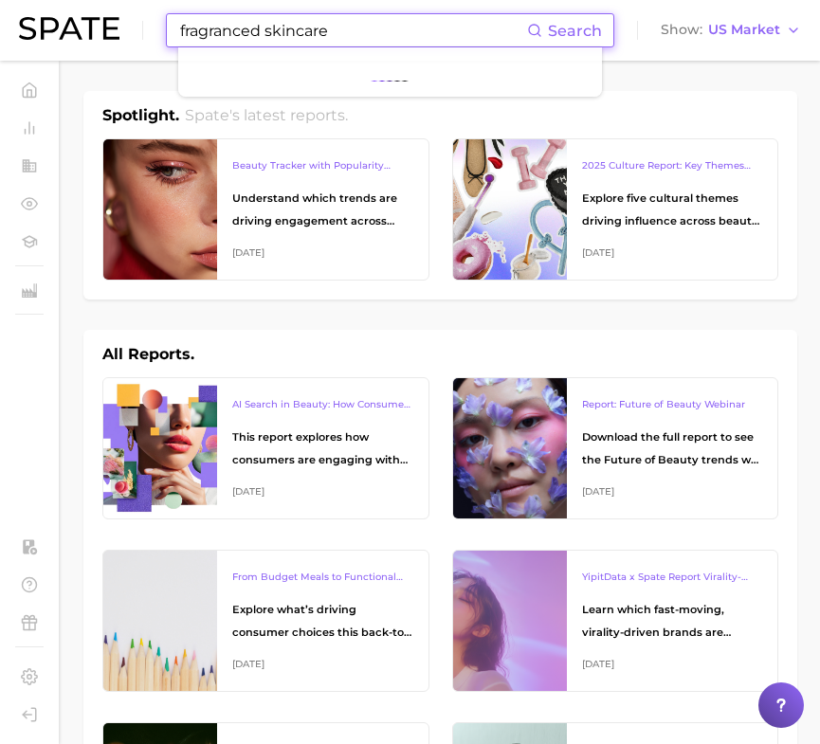
type input "fragranced skincare"
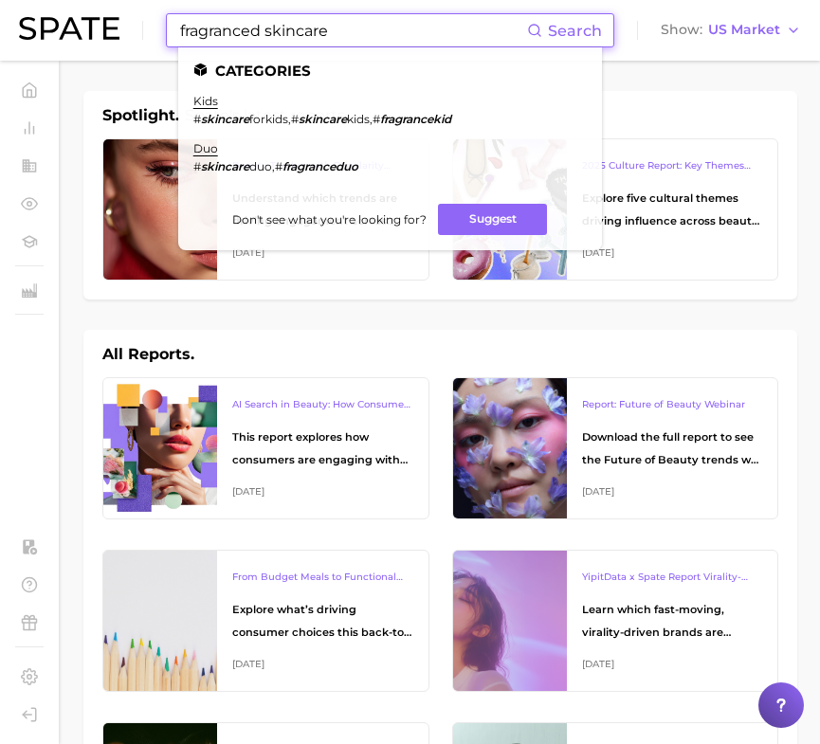
drag, startPoint x: 388, startPoint y: 34, endPoint x: 169, endPoint y: 34, distance: 218.9
click at [169, 34] on div "fragranced skincare Search Categories kids # skincare forkids , # skincare kids…" at bounding box center [390, 30] width 448 height 34
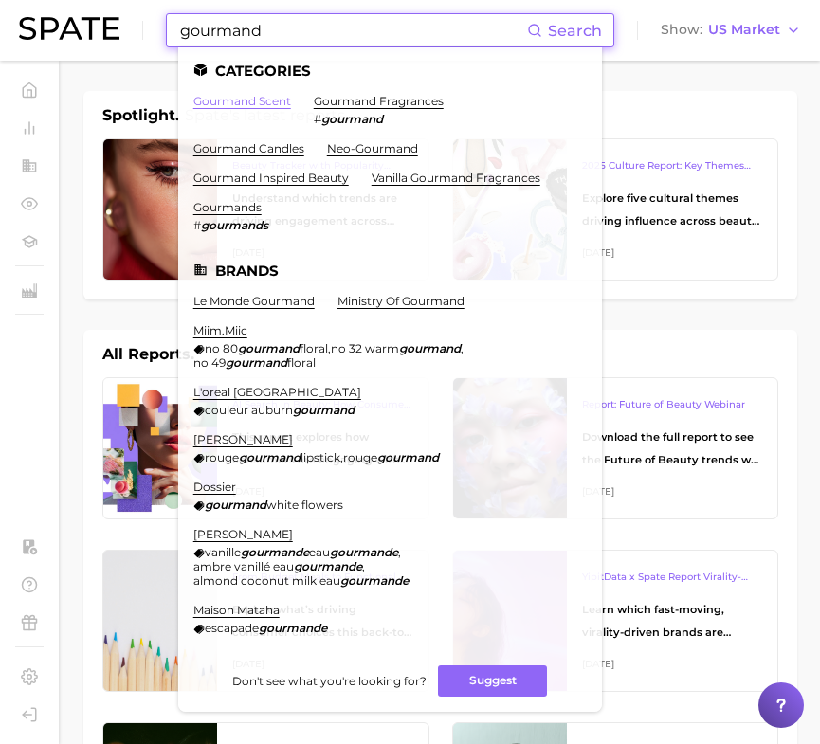
type input "gourmand"
click at [219, 98] on link "gourmand scent" at bounding box center [242, 101] width 98 height 14
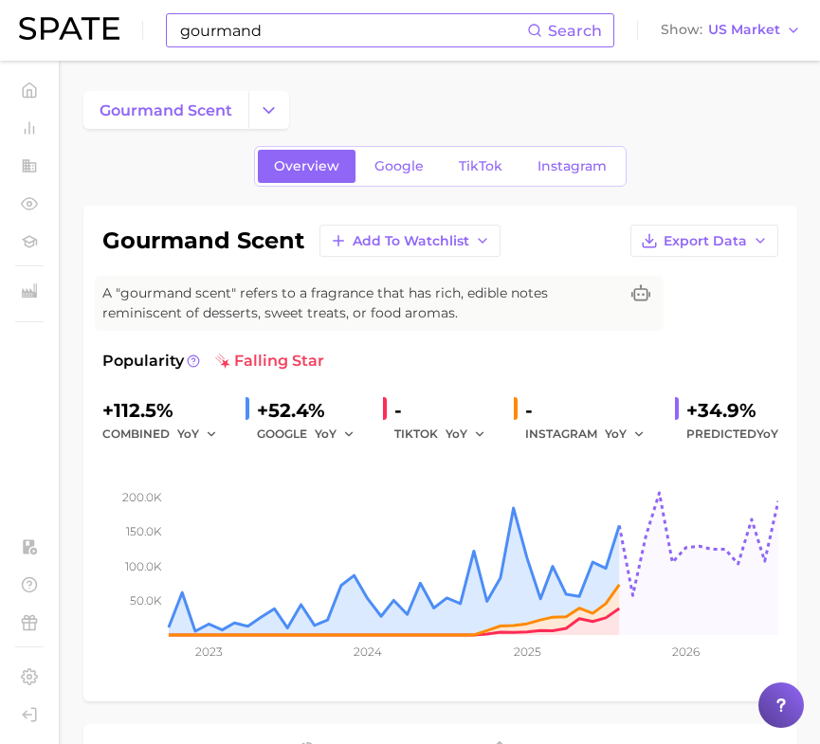
click at [292, 29] on input "gourmand" at bounding box center [352, 30] width 349 height 32
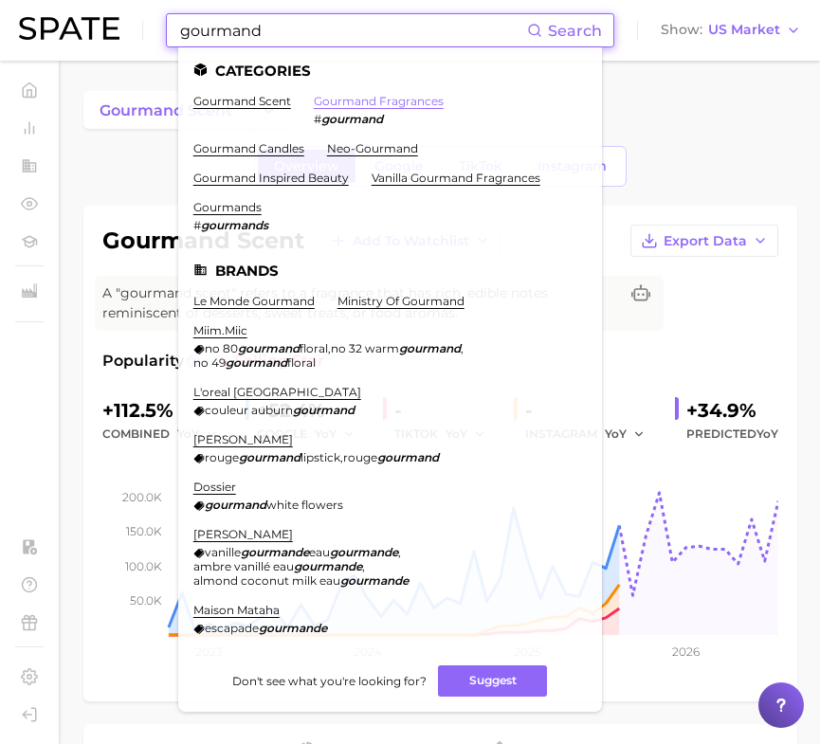
click at [355, 97] on link "gourmand fragrances" at bounding box center [379, 101] width 130 height 14
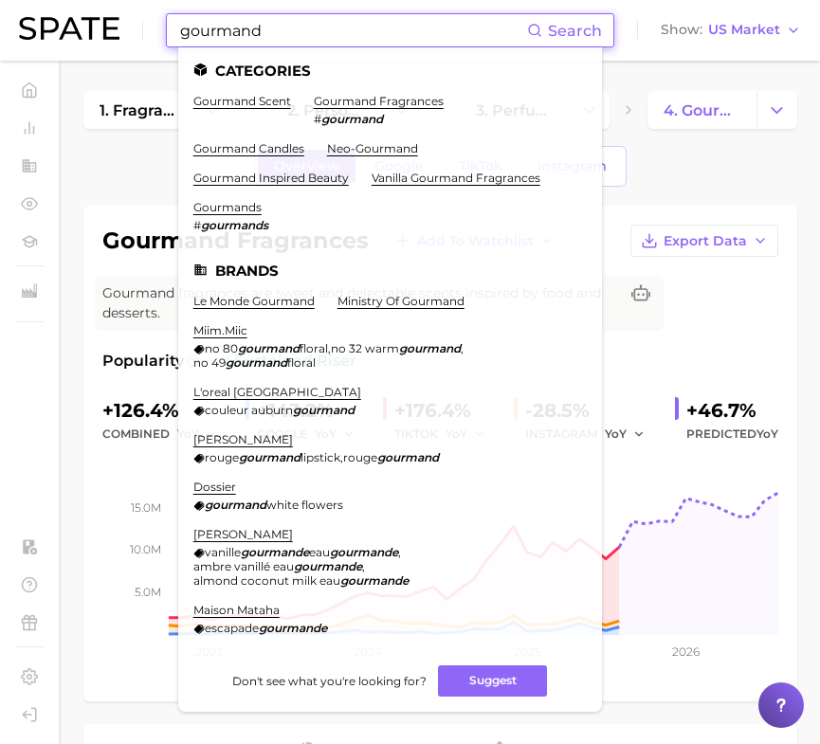
drag, startPoint x: 390, startPoint y: 33, endPoint x: 133, endPoint y: 29, distance: 256.9
click at [133, 29] on div "gourmand Search Categories gourmand scent gourmand fragrances # gourmand gourma…" at bounding box center [410, 30] width 782 height 61
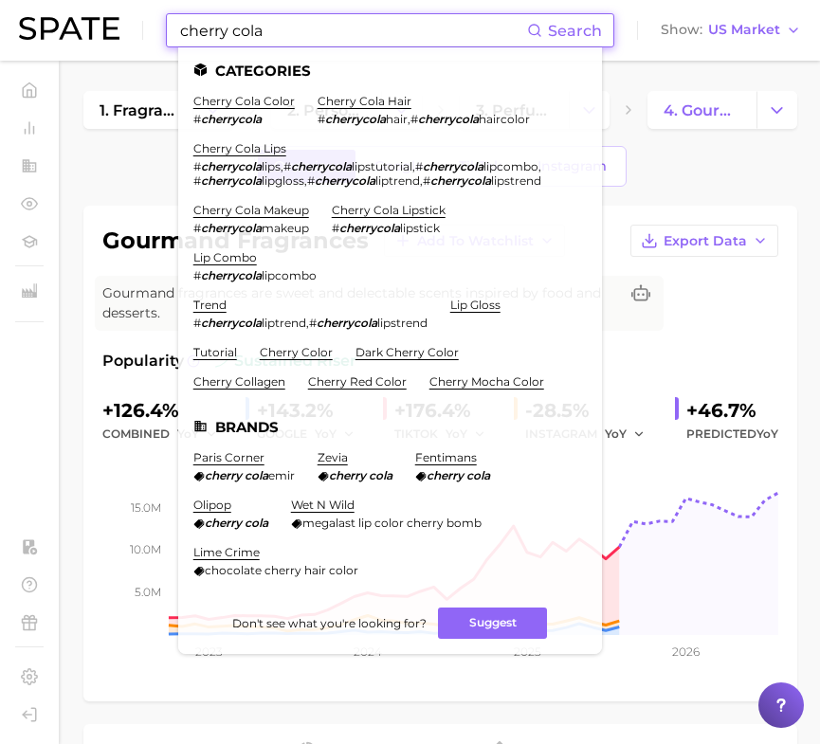
type input "cherry cola"
click at [313, 105] on ul "cherry cola color # cherrycola cherry cola hair # cherrycola hair , # cherrycol…" at bounding box center [389, 249] width 393 height 310
click at [337, 100] on link "cherry cola hair" at bounding box center [364, 101] width 94 height 14
